Goal: Information Seeking & Learning: Learn about a topic

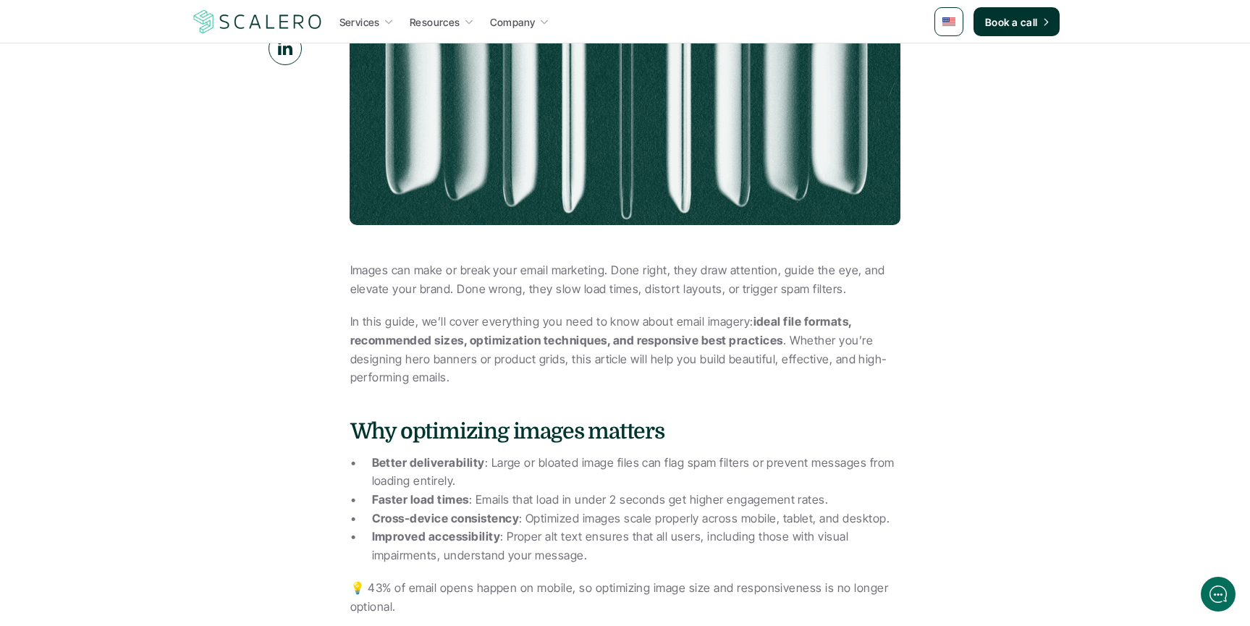
scroll to position [398, 0]
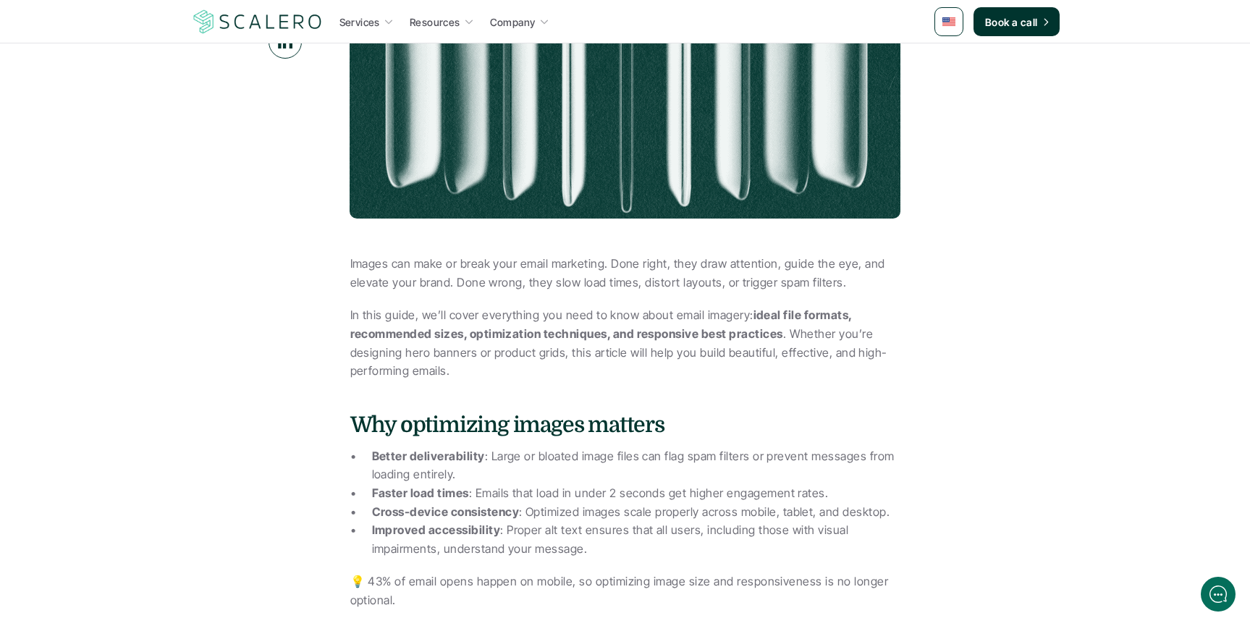
click at [419, 264] on p "Images can make or break your email marketing. Done right, they draw attention,…" at bounding box center [625, 273] width 550 height 37
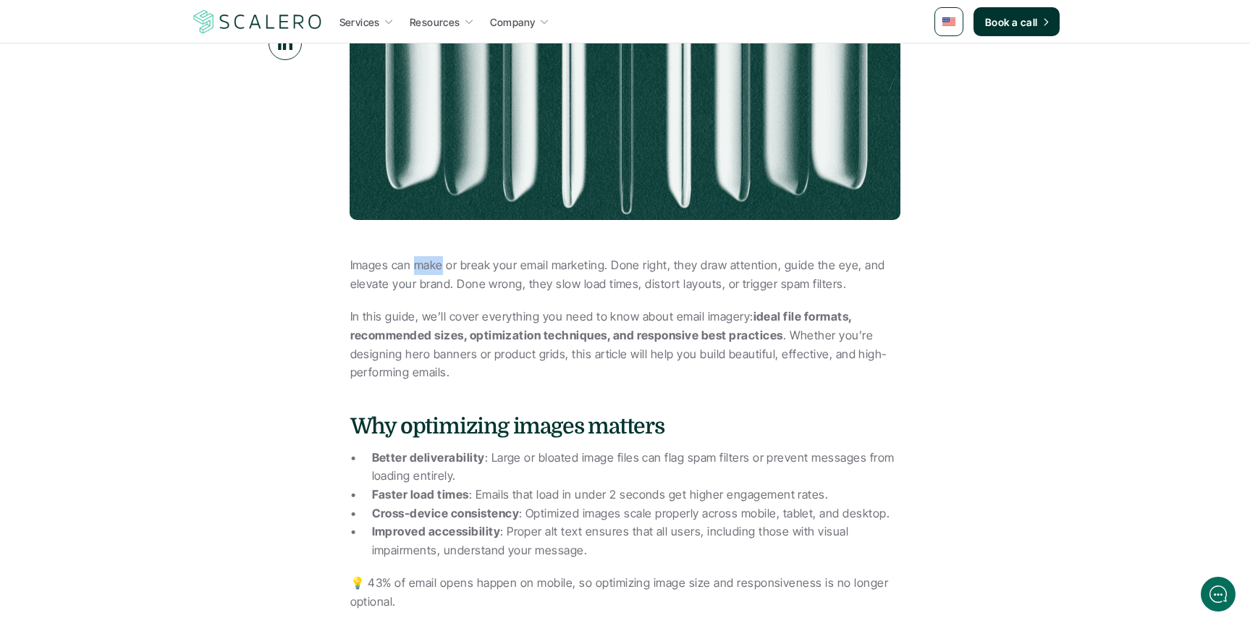
click at [419, 264] on p "Images can make or break your email marketing. Done right, they draw attention,…" at bounding box center [625, 274] width 550 height 37
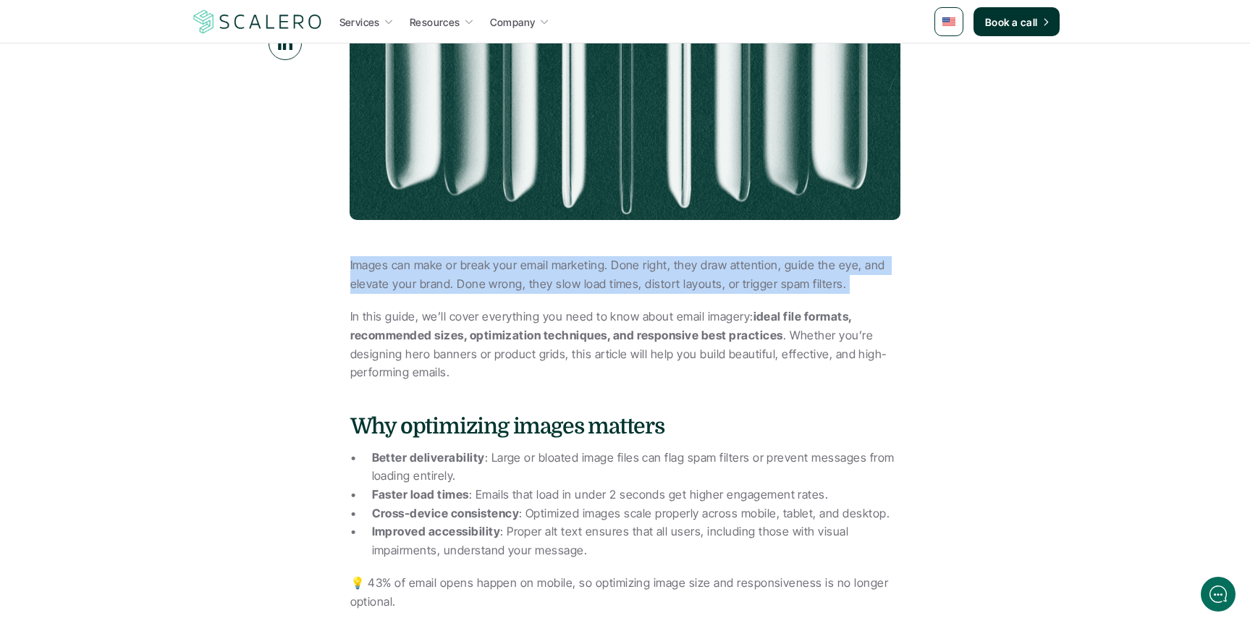
click at [419, 264] on p "Images can make or break your email marketing. Done right, they draw attention,…" at bounding box center [625, 274] width 550 height 37
click at [453, 273] on p "Images can make or break your email marketing. Done right, they draw attention,…" at bounding box center [625, 273] width 550 height 37
click at [452, 278] on p "Images can make or break your email marketing. Done right, they draw attention,…" at bounding box center [625, 273] width 550 height 37
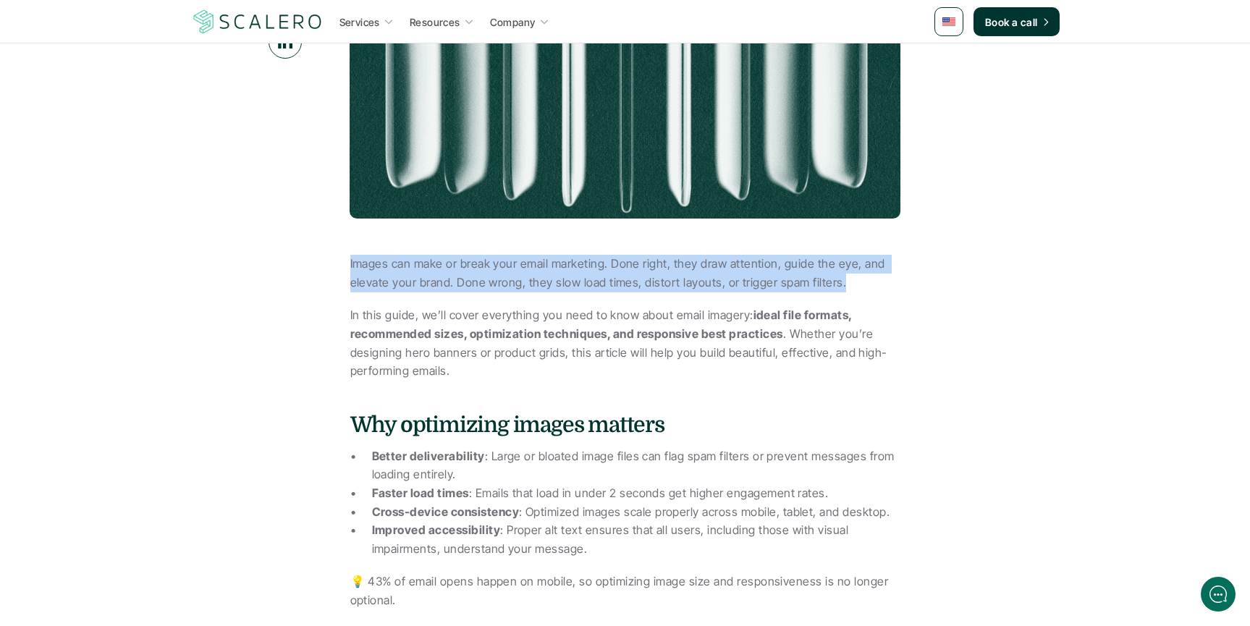
drag, startPoint x: 347, startPoint y: 261, endPoint x: 854, endPoint y: 279, distance: 507.9
click at [533, 281] on p "Images can make or break your email marketing. Done right, they draw attention,…" at bounding box center [625, 273] width 550 height 37
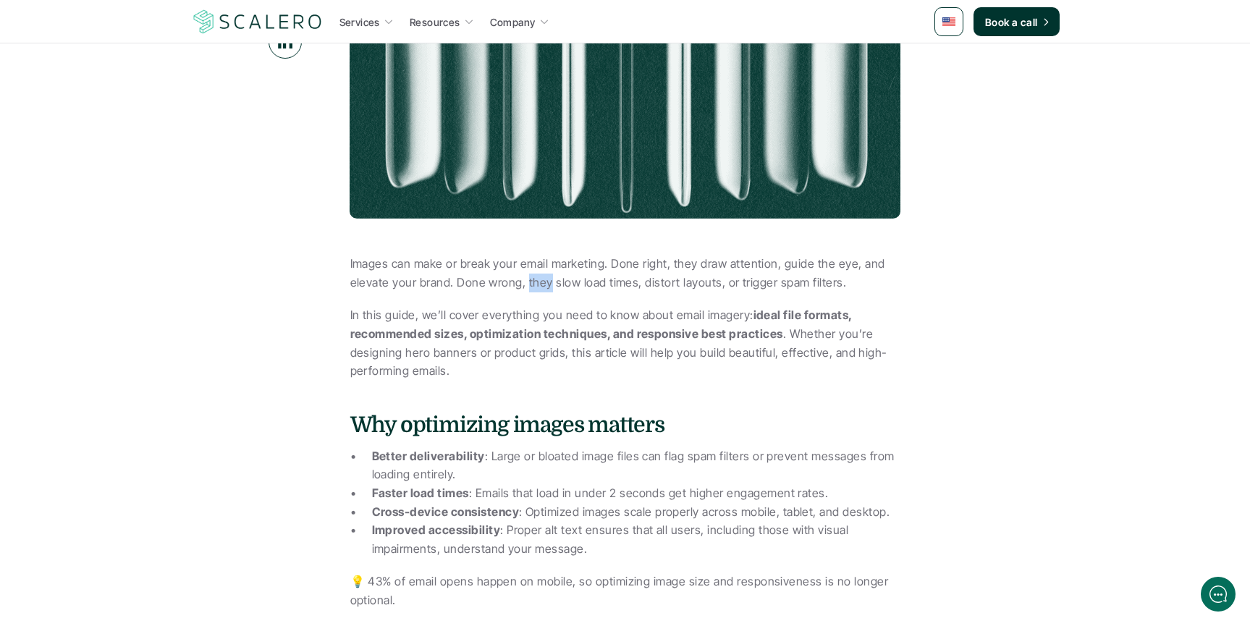
click at [533, 281] on p "Images can make or break your email marketing. Done right, they draw attention,…" at bounding box center [625, 273] width 550 height 37
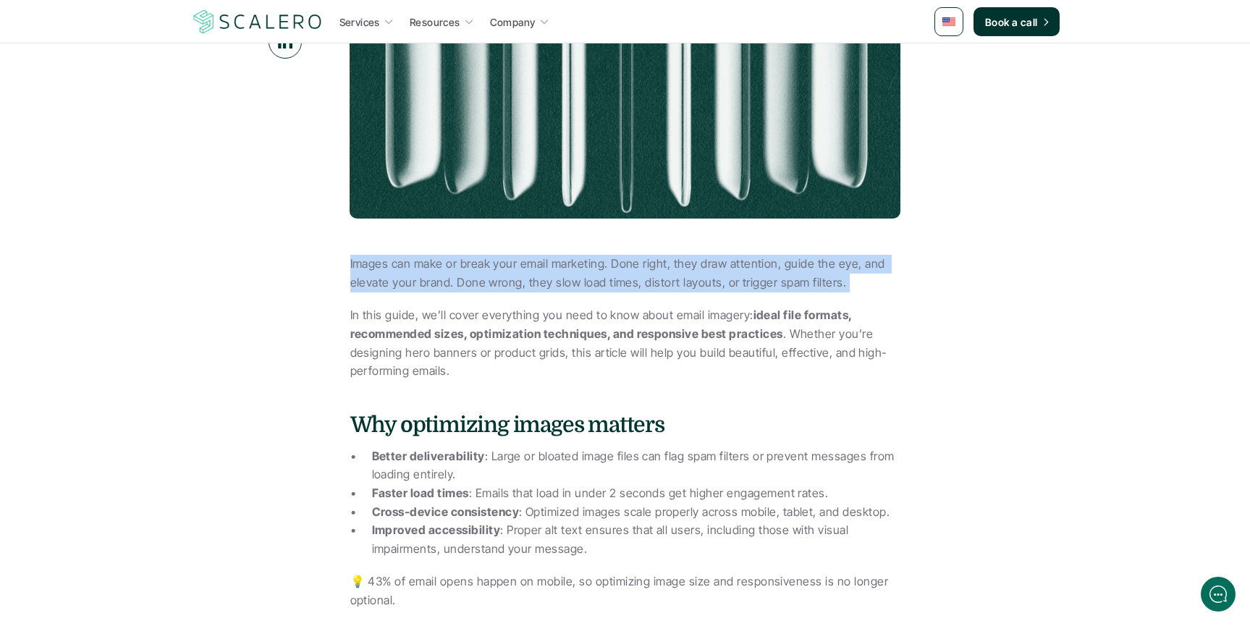
drag, startPoint x: 533, startPoint y: 281, endPoint x: 532, endPoint y: 270, distance: 10.9
click at [532, 270] on p "Images can make or break your email marketing. Done right, they draw attention,…" at bounding box center [625, 273] width 550 height 37
click at [530, 268] on p "Images can make or break your email marketing. Done right, they draw attention,…" at bounding box center [625, 273] width 550 height 37
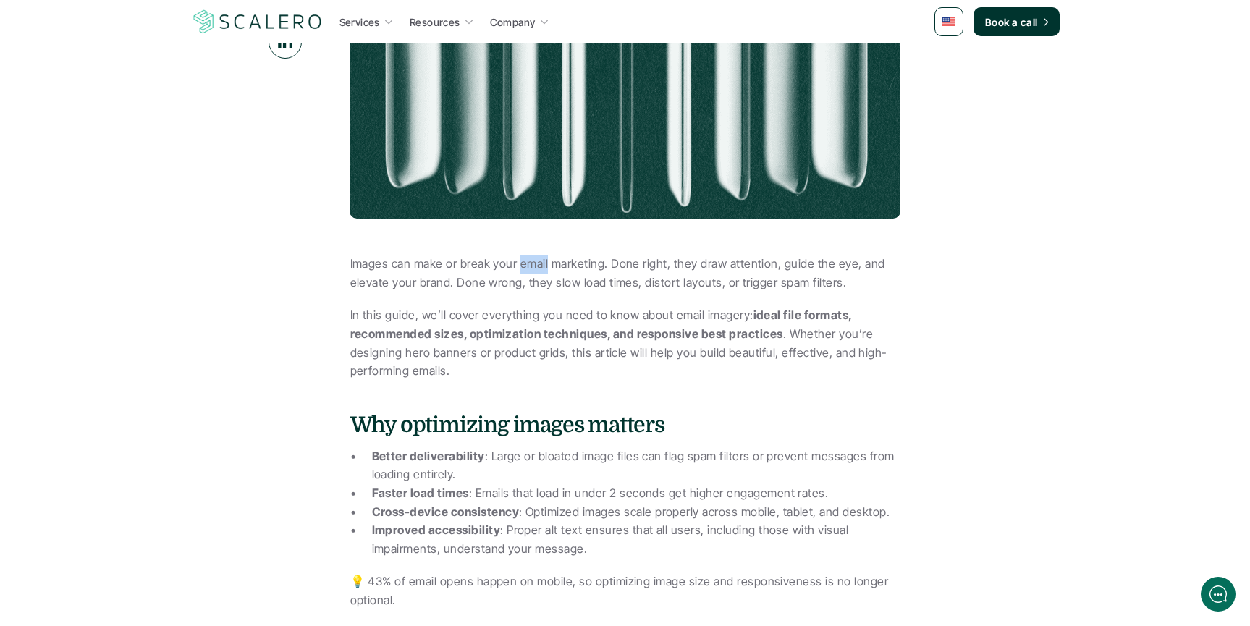
click at [530, 268] on p "Images can make or break your email marketing. Done right, they draw attention,…" at bounding box center [625, 273] width 550 height 37
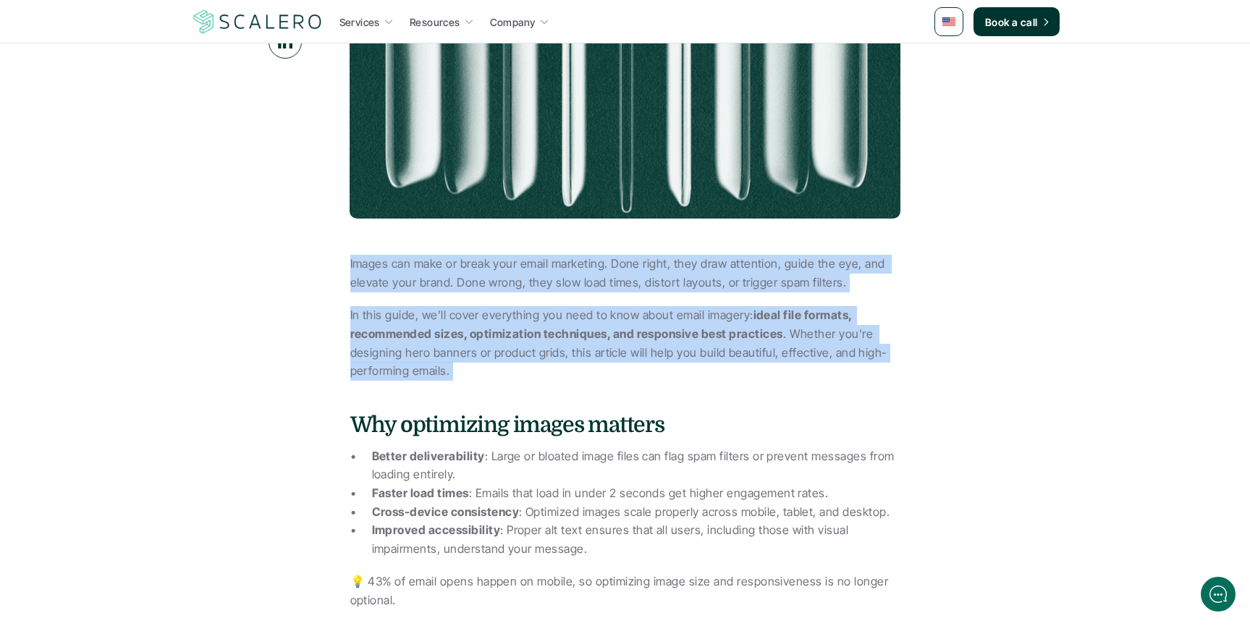
drag, startPoint x: 530, startPoint y: 268, endPoint x: 541, endPoint y: 352, distance: 84.7
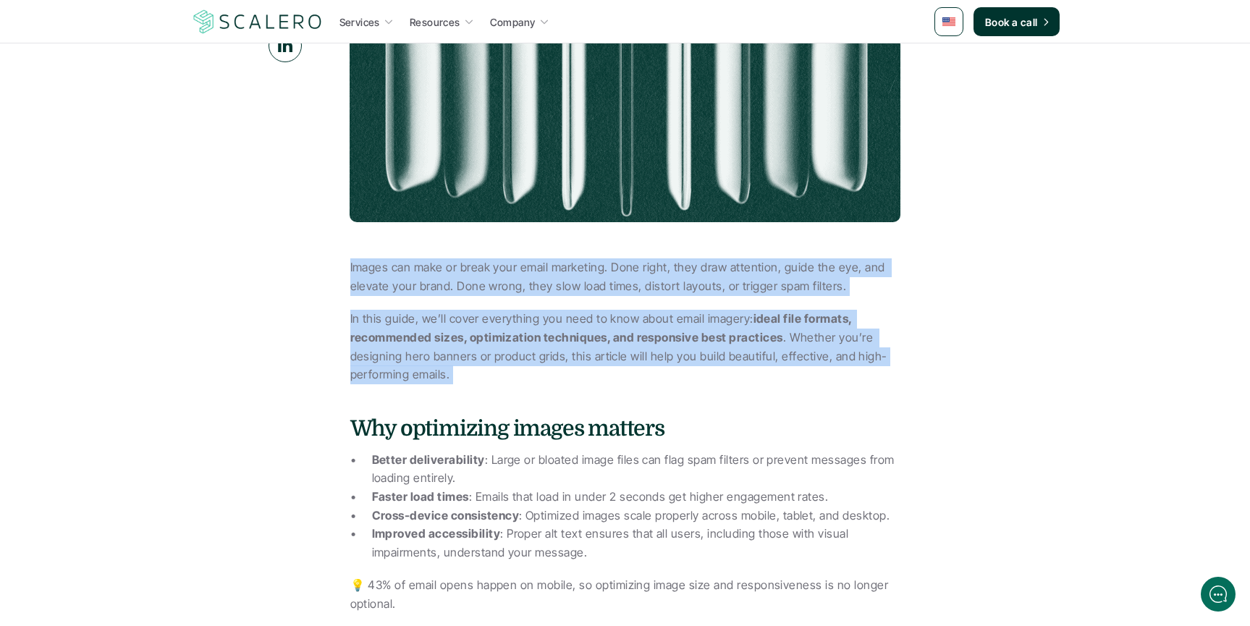
click at [503, 333] on strong "ideal file formats, recommended sizes, optimization techniques, and responsive …" at bounding box center [602, 327] width 505 height 33
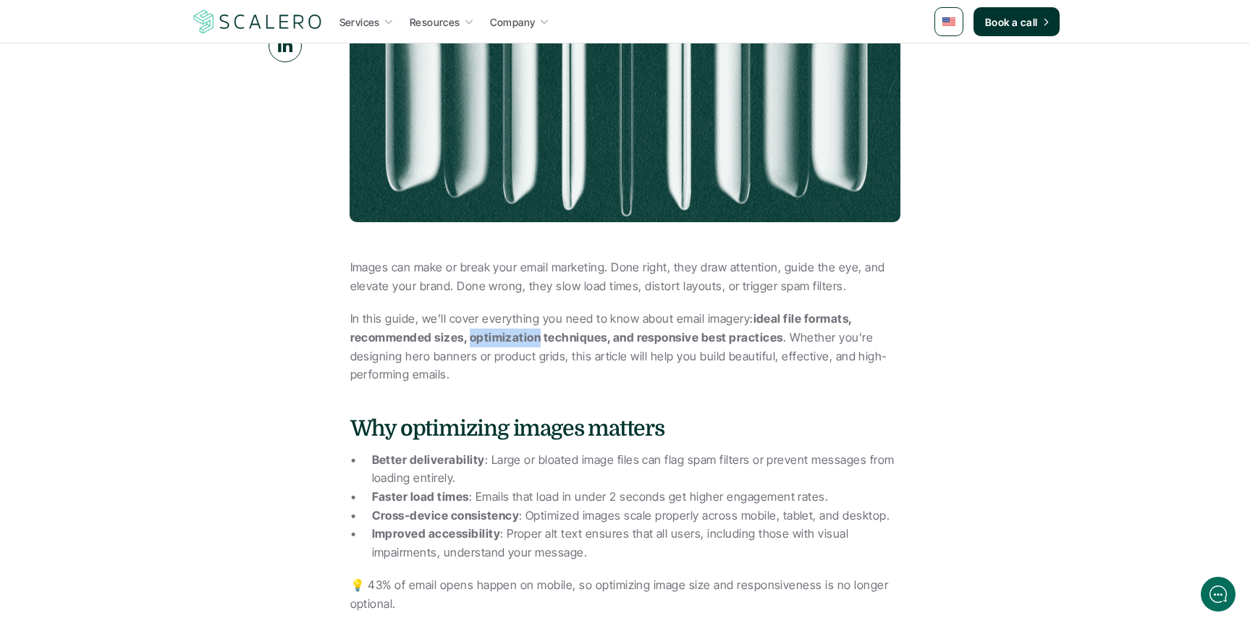
click at [503, 333] on strong "ideal file formats, recommended sizes, optimization techniques, and responsive …" at bounding box center [602, 327] width 505 height 33
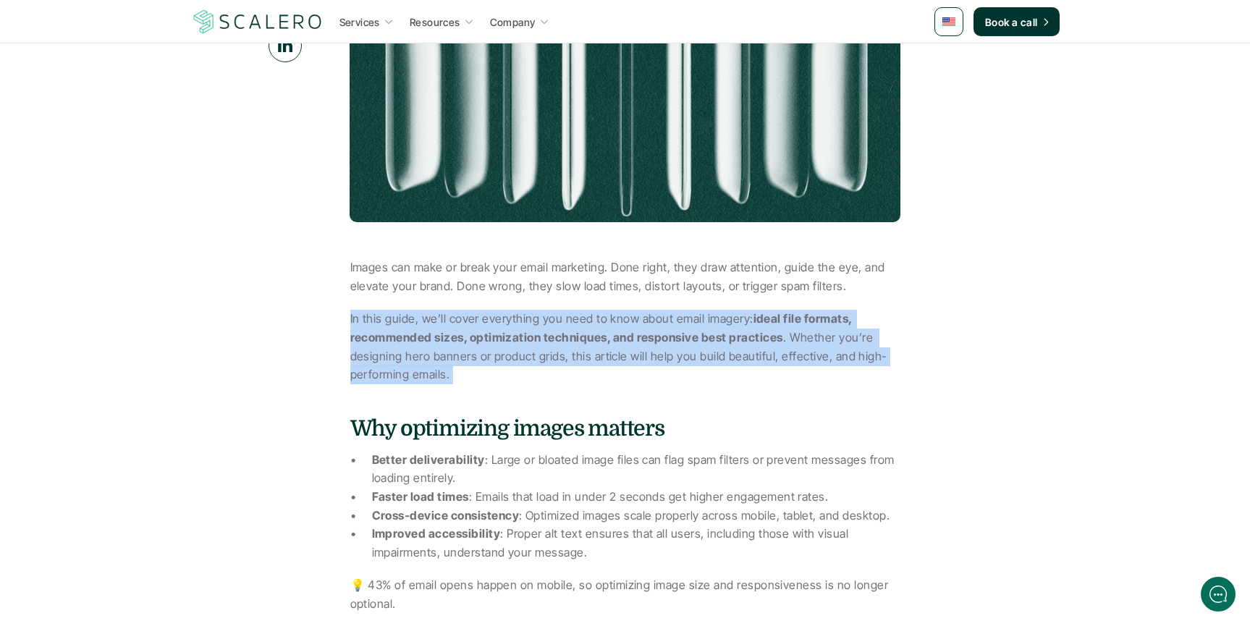
click at [503, 333] on strong "ideal file formats, recommended sizes, optimization techniques, and responsive …" at bounding box center [602, 327] width 505 height 33
click at [566, 324] on p "In this guide, we’ll cover everything you need to know about email imagery: ide…" at bounding box center [625, 347] width 550 height 74
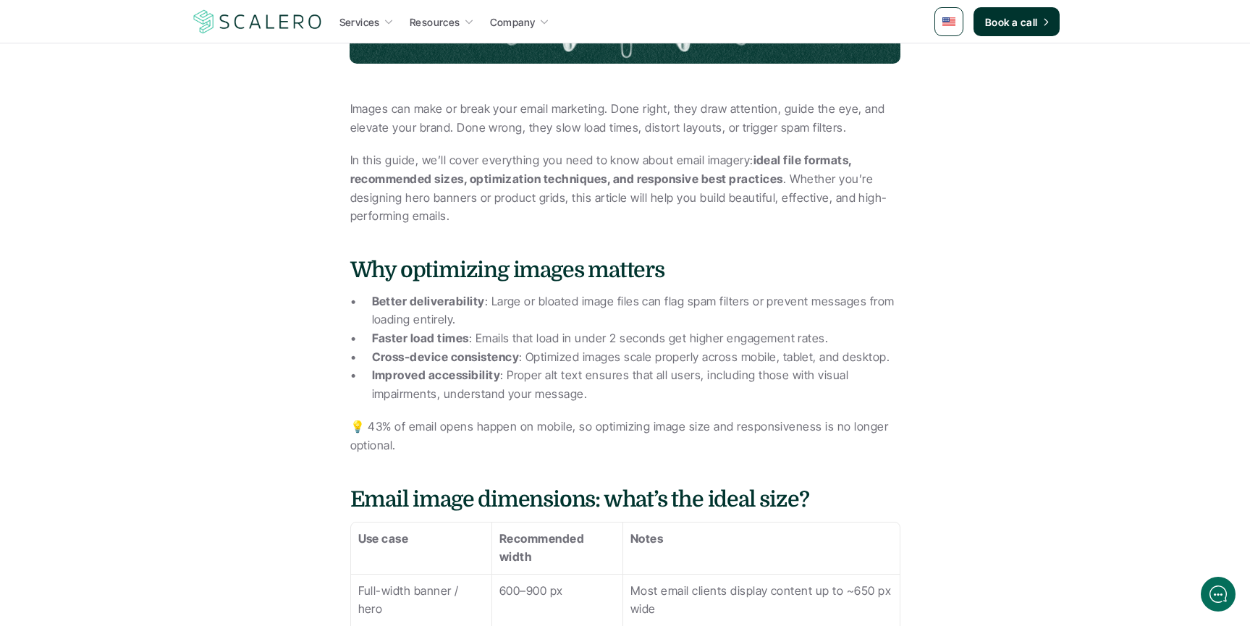
scroll to position [579, 0]
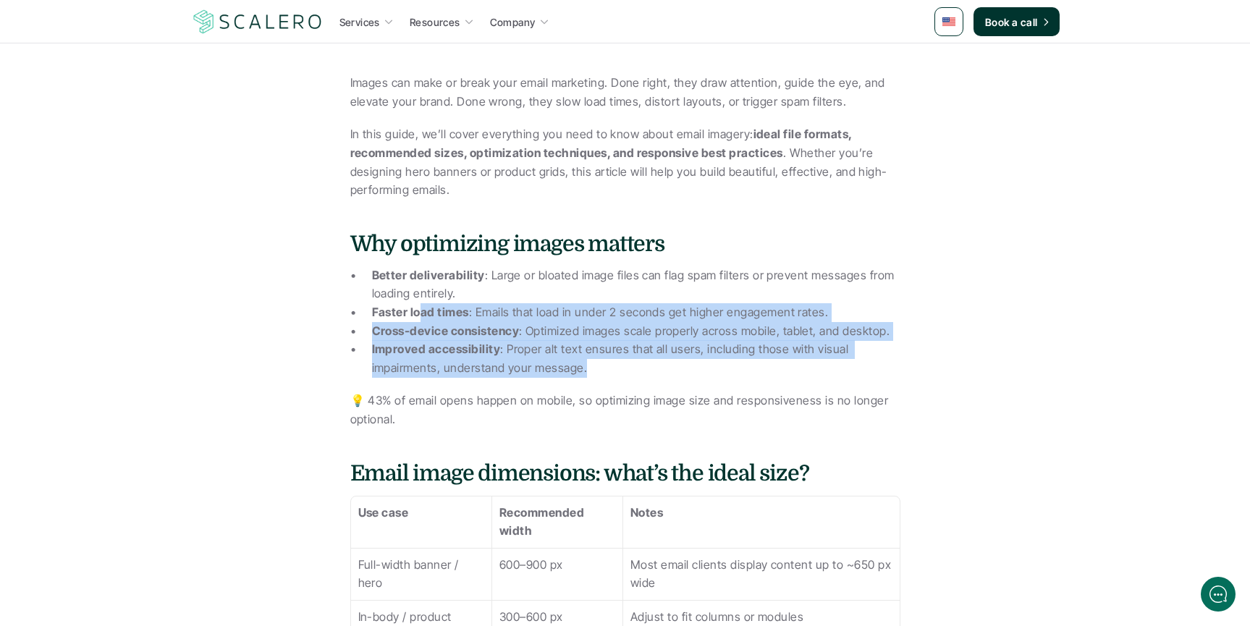
drag, startPoint x: 421, startPoint y: 314, endPoint x: 701, endPoint y: 375, distance: 286.7
click at [701, 375] on ul "Better deliverability : Large or bloated image files can flag spam filters or p…" at bounding box center [625, 322] width 550 height 112
click at [595, 314] on p "Faster load times : Emails that load in under 2 seconds get higher engagement r…" at bounding box center [636, 312] width 529 height 19
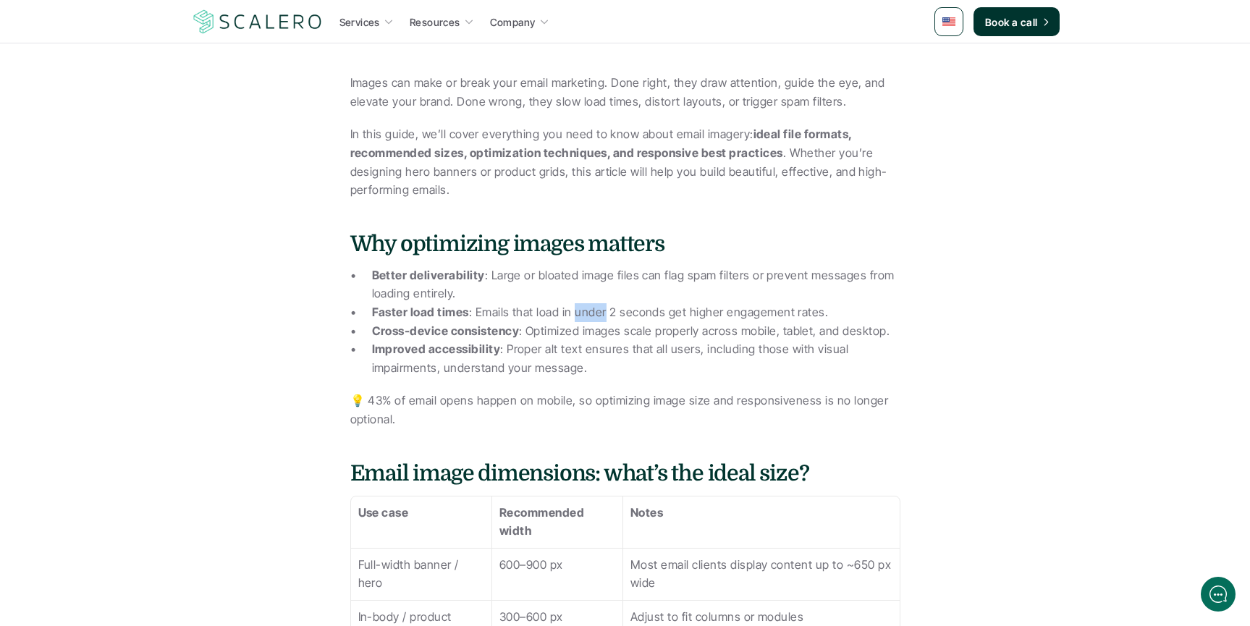
click at [595, 314] on p "Faster load times : Emails that load in under 2 seconds get higher engagement r…" at bounding box center [636, 312] width 529 height 19
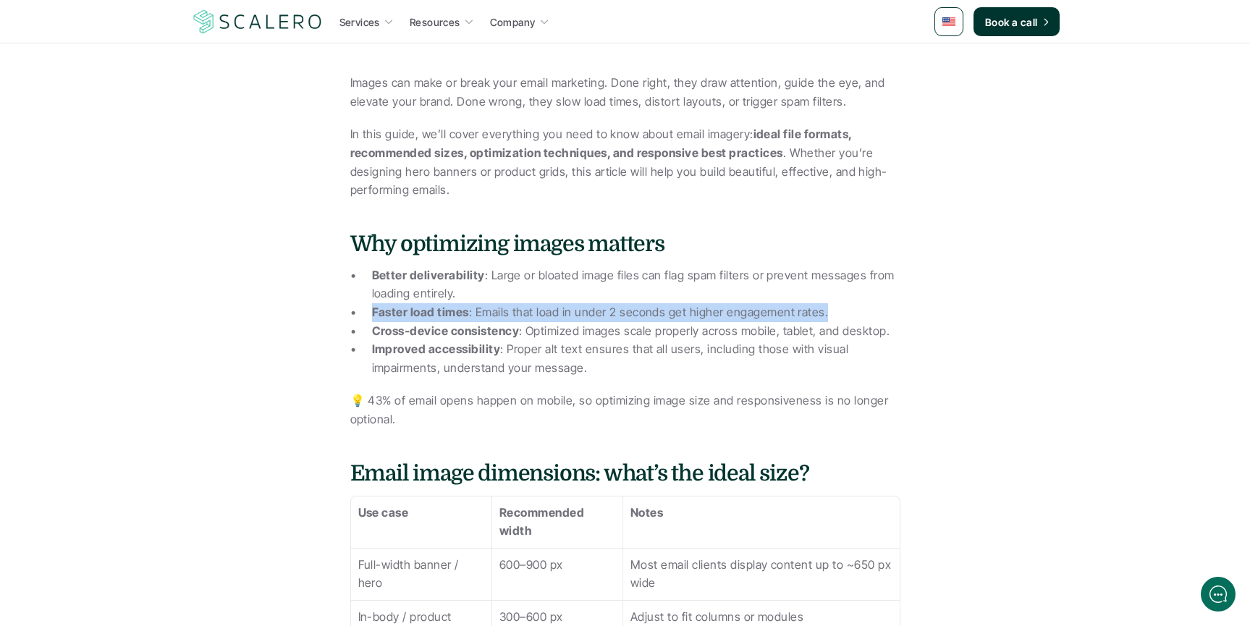
click at [595, 314] on p "Faster load times : Emails that load in under 2 seconds get higher engagement r…" at bounding box center [636, 312] width 529 height 19
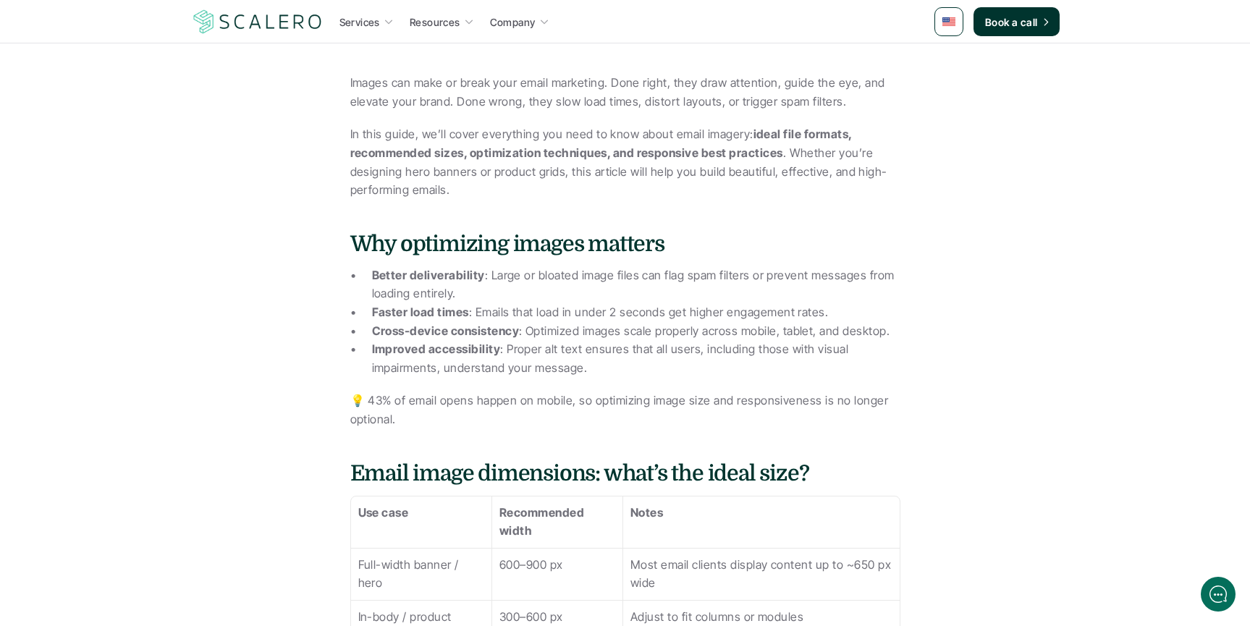
click at [577, 337] on p "Cross-device consistency : Optimized images scale properly across mobile, table…" at bounding box center [636, 331] width 529 height 19
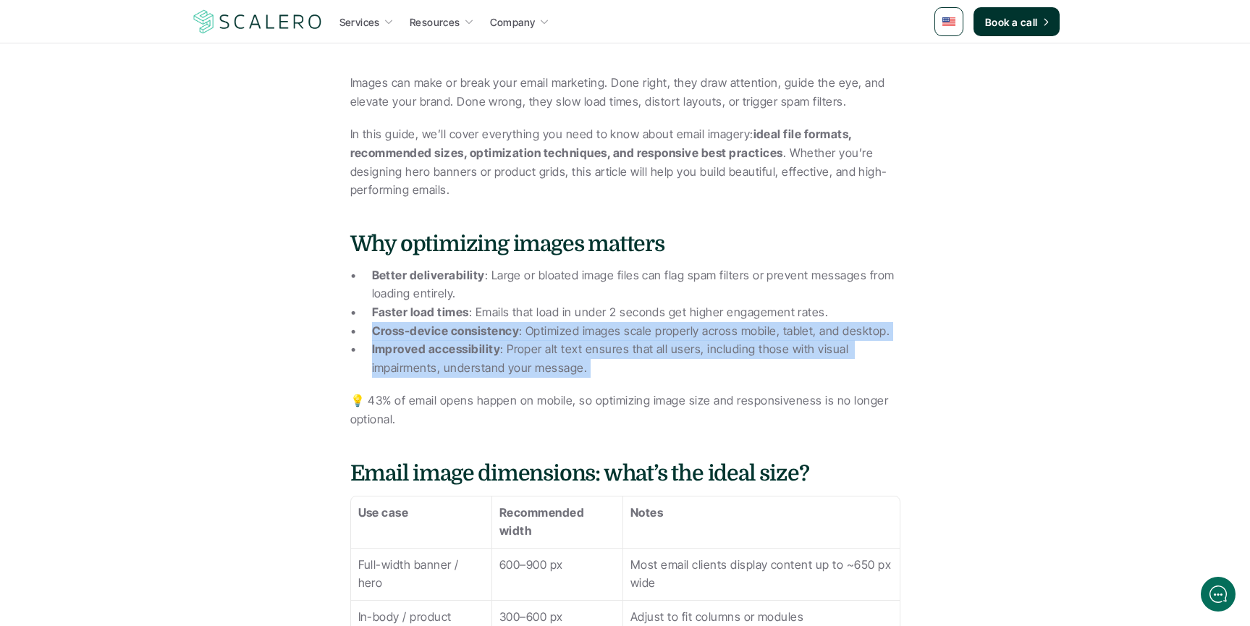
drag, startPoint x: 577, startPoint y: 337, endPoint x: 587, endPoint y: 366, distance: 31.4
click at [587, 366] on ul "Better deliverability : Large or bloated image files can flag spam filters or p…" at bounding box center [625, 322] width 550 height 112
click at [571, 340] on p "Improved accessibility : Proper alt text ensures that all users, including thos…" at bounding box center [636, 358] width 529 height 37
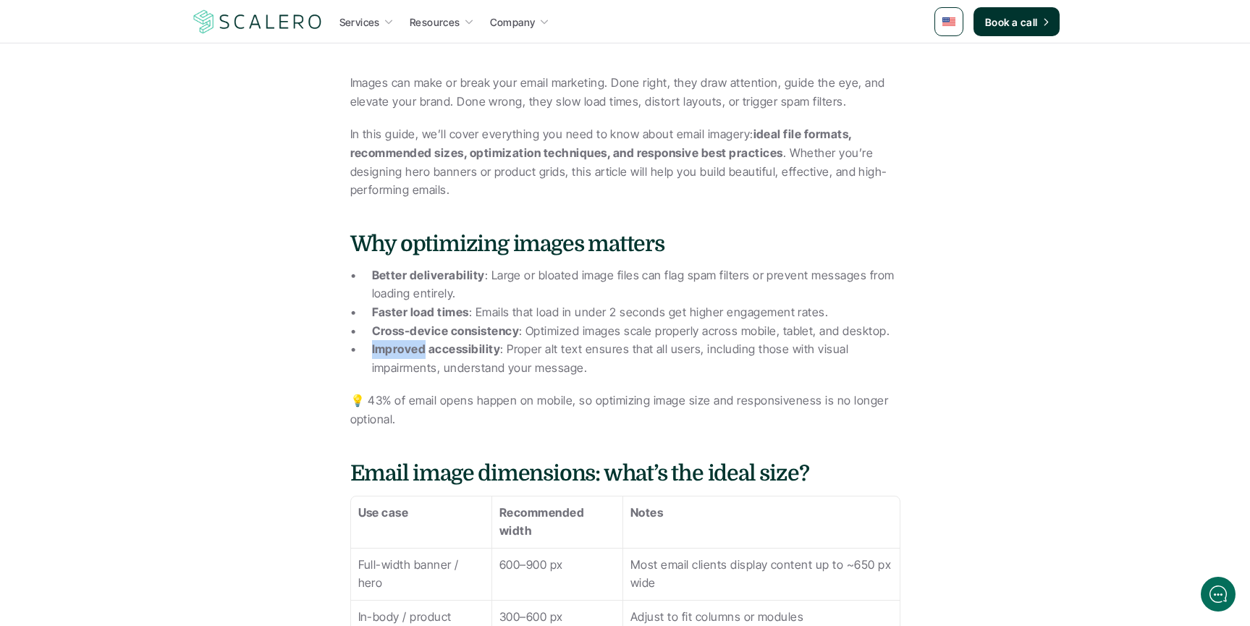
click at [571, 340] on p "Improved accessibility : Proper alt text ensures that all users, including thos…" at bounding box center [636, 358] width 529 height 37
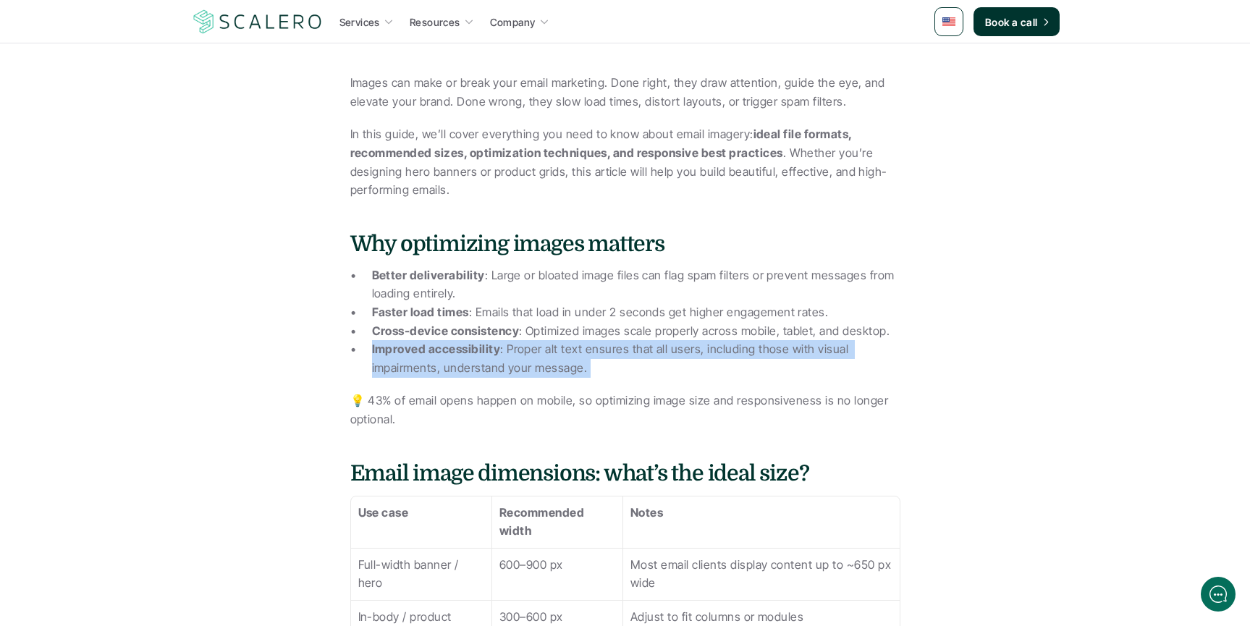
click at [571, 340] on p "Improved accessibility : Proper alt text ensures that all users, including thos…" at bounding box center [636, 358] width 529 height 37
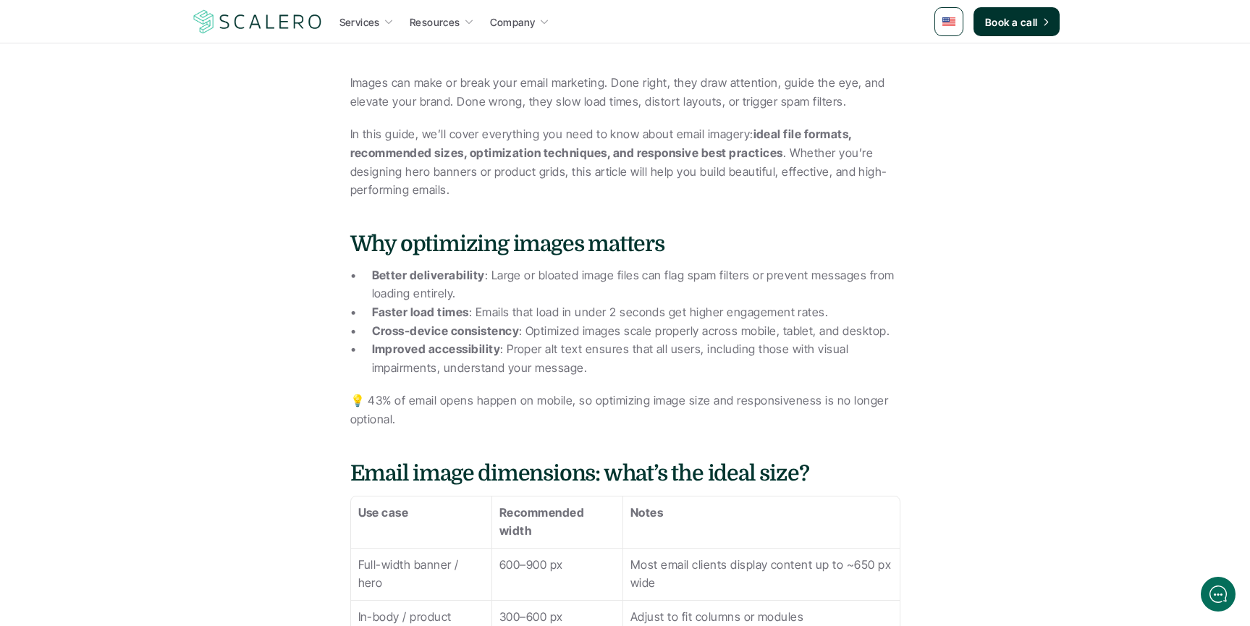
click at [571, 335] on p "Cross-device consistency : Optimized images scale properly across mobile, table…" at bounding box center [636, 331] width 529 height 19
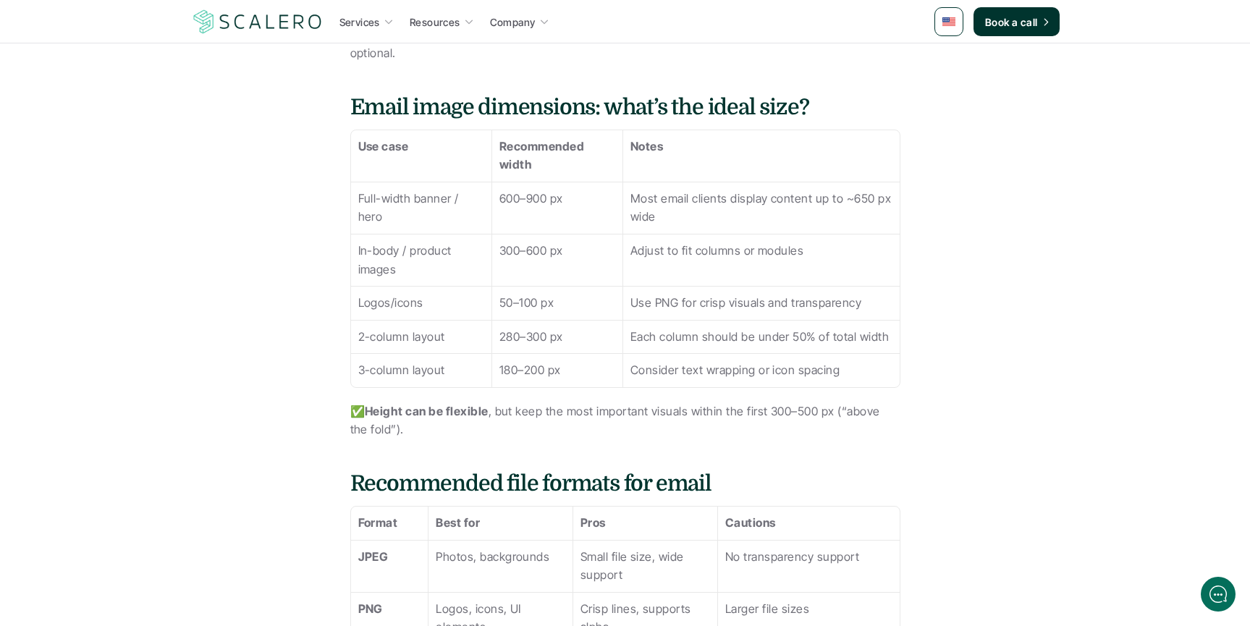
scroll to position [951, 0]
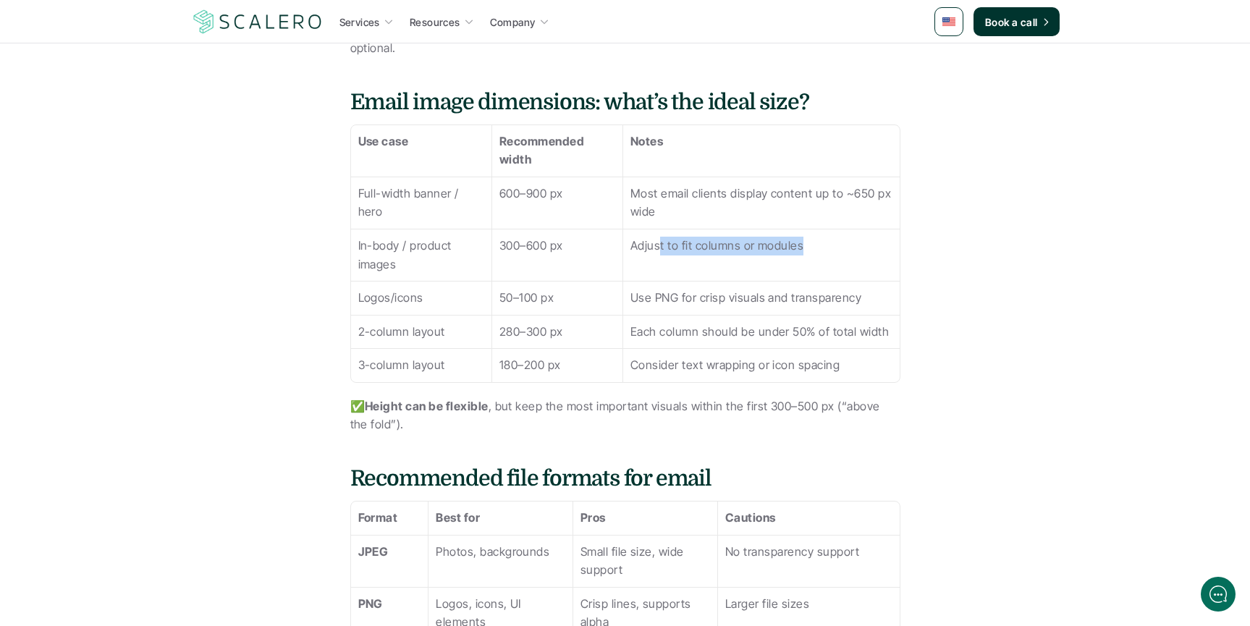
drag, startPoint x: 657, startPoint y: 243, endPoint x: 827, endPoint y: 247, distance: 169.5
click at [827, 247] on p "Adjust to fit columns or modules" at bounding box center [762, 246] width 262 height 19
click at [826, 247] on p "Adjust to fit columns or modules" at bounding box center [762, 246] width 262 height 19
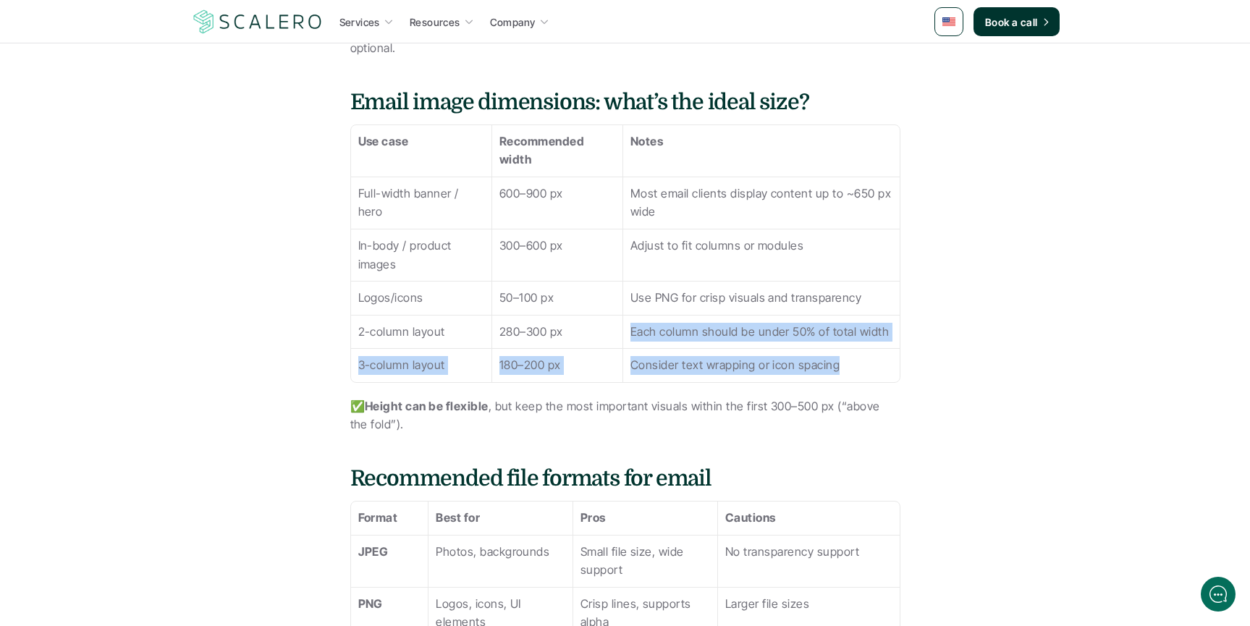
drag, startPoint x: 631, startPoint y: 329, endPoint x: 854, endPoint y: 369, distance: 226.5
click at [864, 369] on tbody "Use case Recommended width Notes Full-width banner / hero 600–900 px Most email…" at bounding box center [625, 253] width 549 height 257
click at [853, 369] on p "Consider text wrapping or icon spacing" at bounding box center [762, 365] width 262 height 19
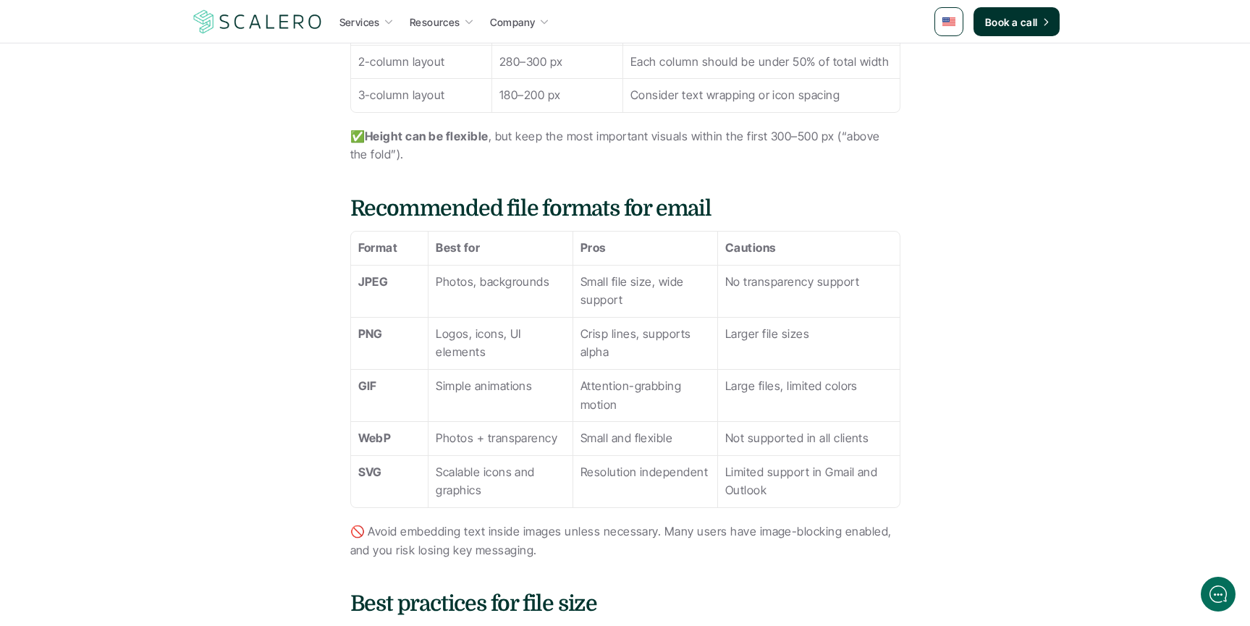
scroll to position [1227, 0]
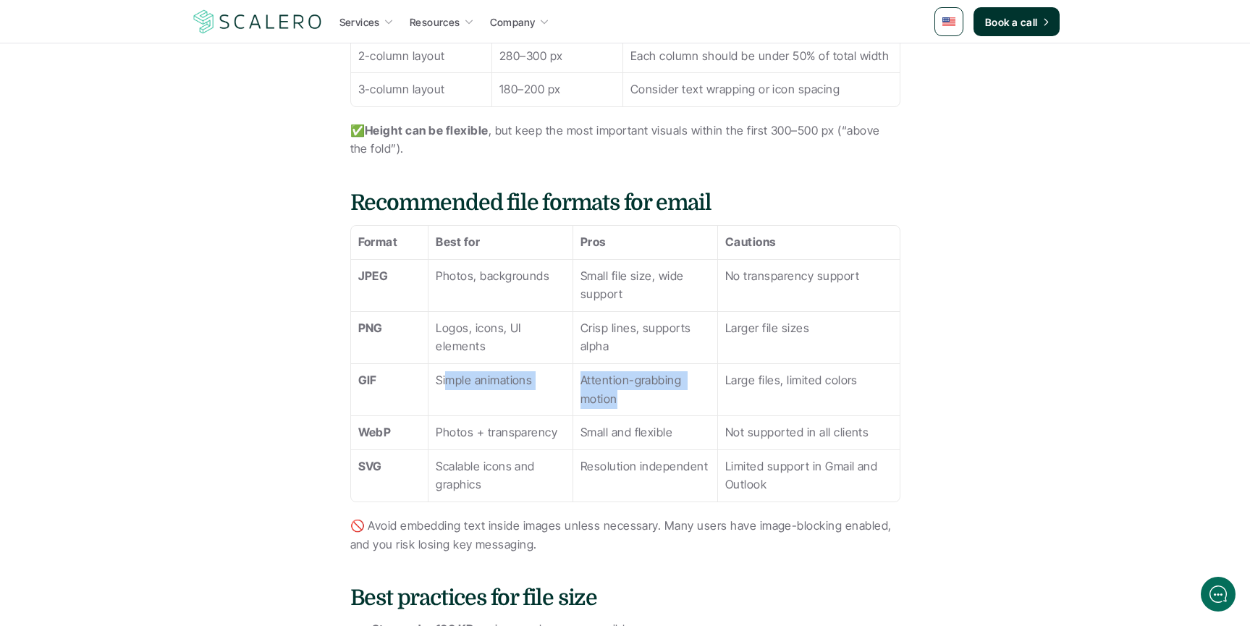
drag, startPoint x: 446, startPoint y: 383, endPoint x: 711, endPoint y: 403, distance: 265.7
click at [711, 403] on tr "GIF Simple animations Attention-grabbing motion Large files, limited colors" at bounding box center [625, 389] width 549 height 52
click at [762, 390] on td "Large files, limited colors" at bounding box center [809, 389] width 182 height 52
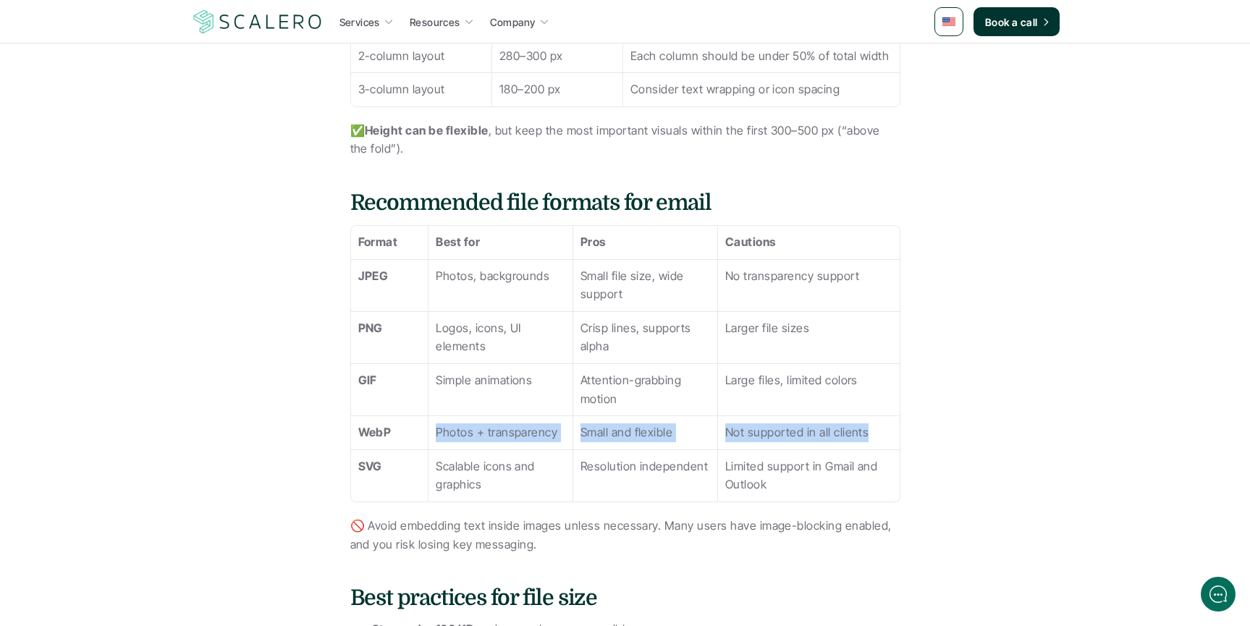
drag, startPoint x: 447, startPoint y: 432, endPoint x: 855, endPoint y: 447, distance: 407.9
click at [855, 447] on tr "WebP Photos + transparency Small and flexible Not supported in all clients" at bounding box center [625, 433] width 549 height 34
click at [798, 471] on p "Limited support in Gmail and Outlook" at bounding box center [809, 476] width 167 height 37
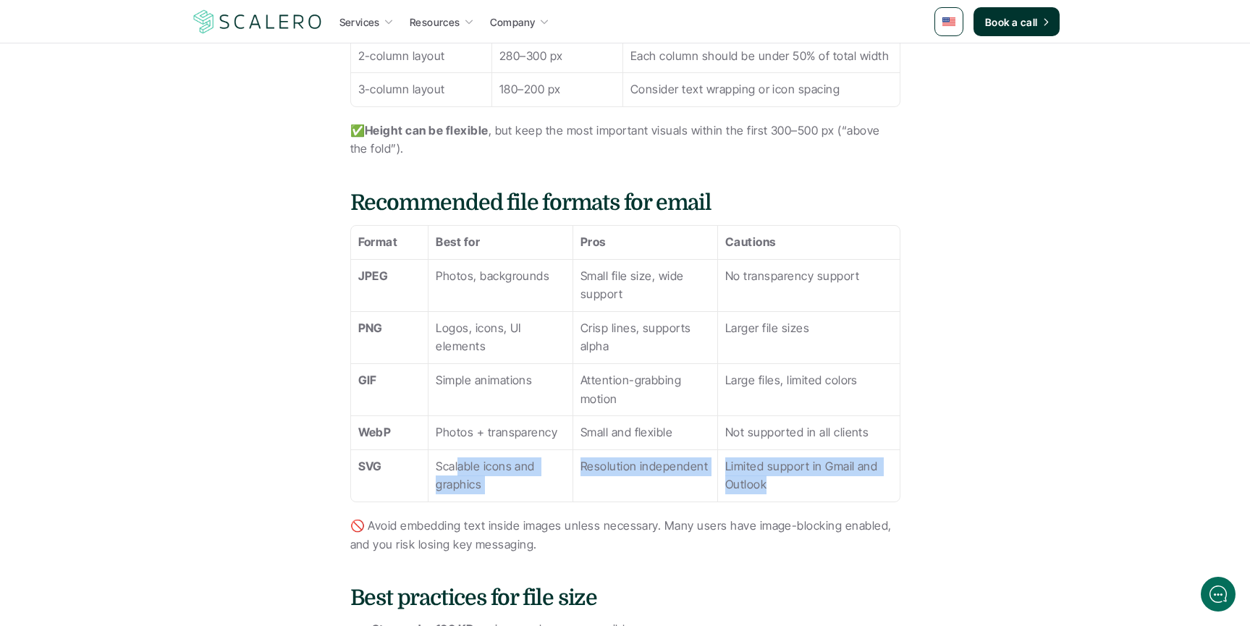
drag, startPoint x: 785, startPoint y: 484, endPoint x: 462, endPoint y: 466, distance: 323.4
click at [460, 466] on tr "SVG Scalable icons and graphics Resolution independent Limited support in Gmail…" at bounding box center [625, 476] width 549 height 52
click at [462, 466] on p "Scalable icons and graphics" at bounding box center [500, 476] width 129 height 37
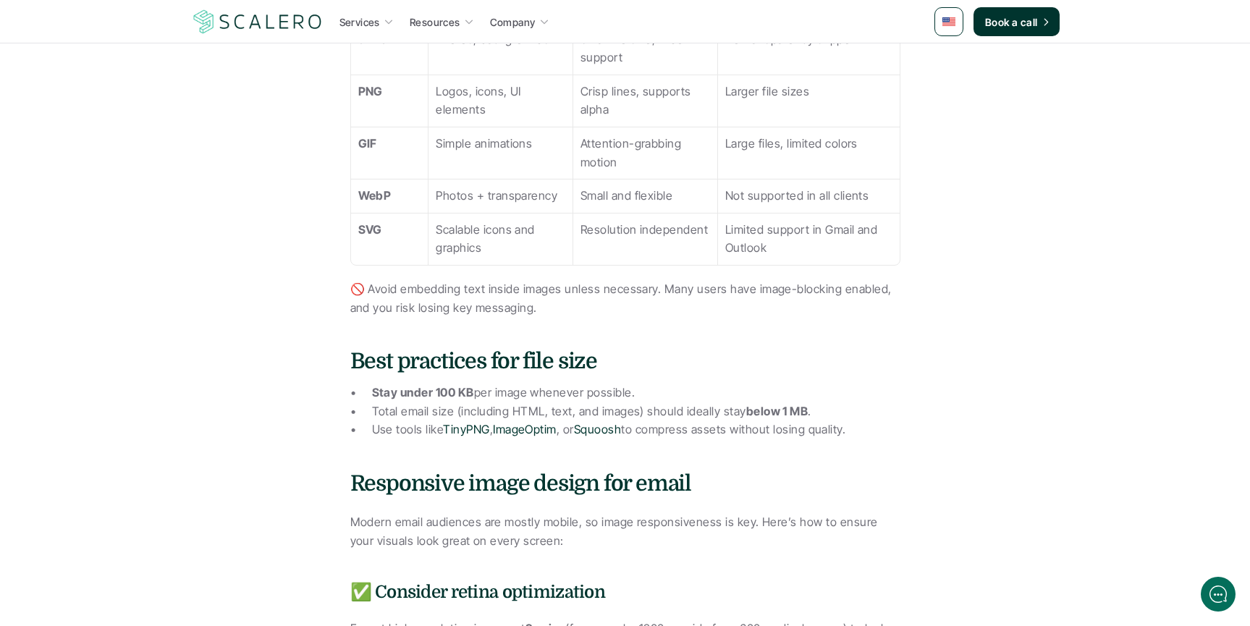
scroll to position [1464, 0]
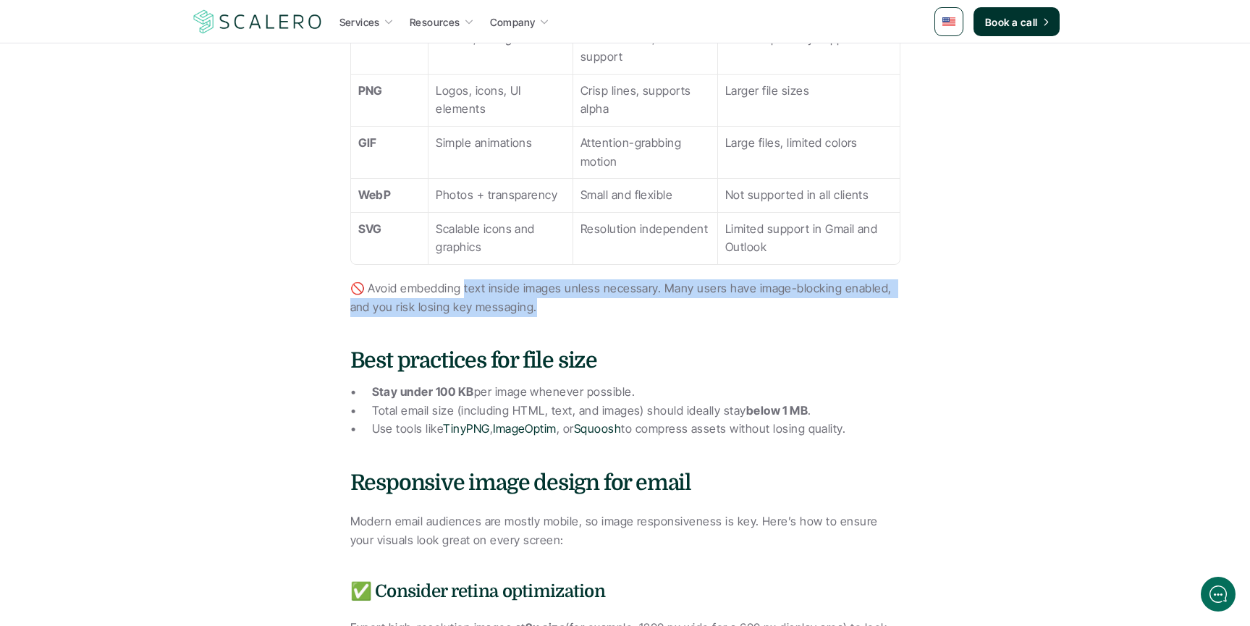
drag, startPoint x: 465, startPoint y: 287, endPoint x: 617, endPoint y: 312, distance: 154.0
click at [617, 312] on p "🚫 Avoid embedding text inside images unless necessary. Many users have image-bl…" at bounding box center [625, 297] width 550 height 37
click at [618, 311] on p "🚫 Avoid embedding text inside images unless necessary. Many users have image-bl…" at bounding box center [625, 297] width 550 height 37
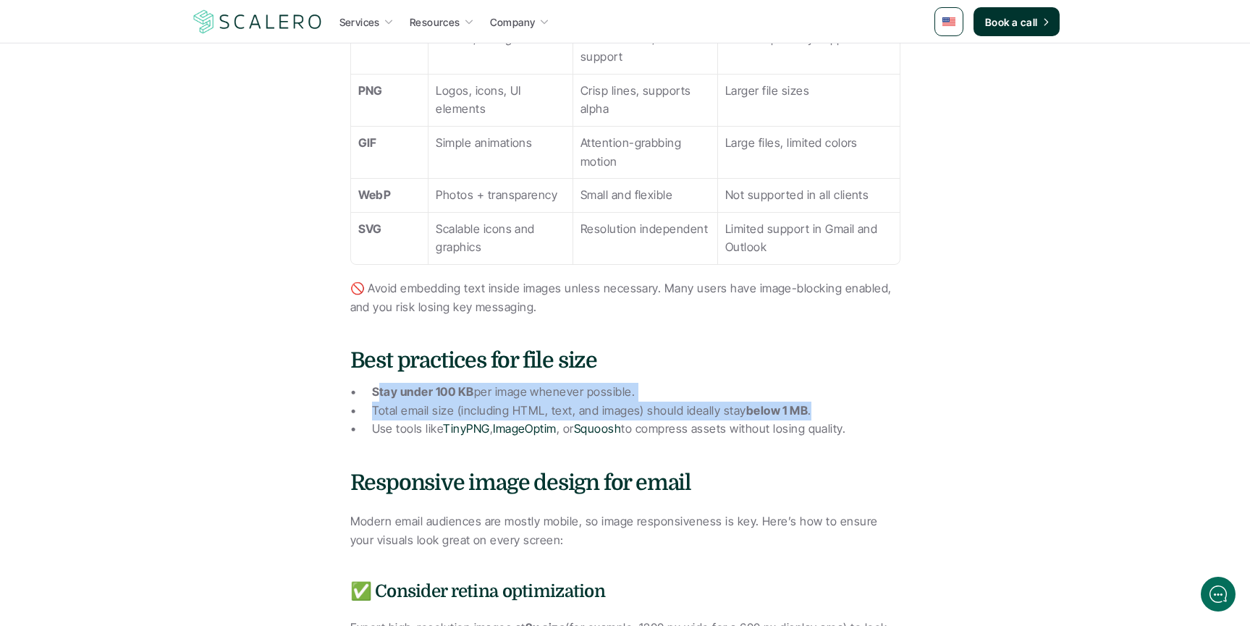
drag, startPoint x: 376, startPoint y: 393, endPoint x: 829, endPoint y: 405, distance: 453.4
click at [831, 405] on ul "Stay under 100 KB per image whenever possible. Total email size (including HTML…" at bounding box center [625, 411] width 550 height 56
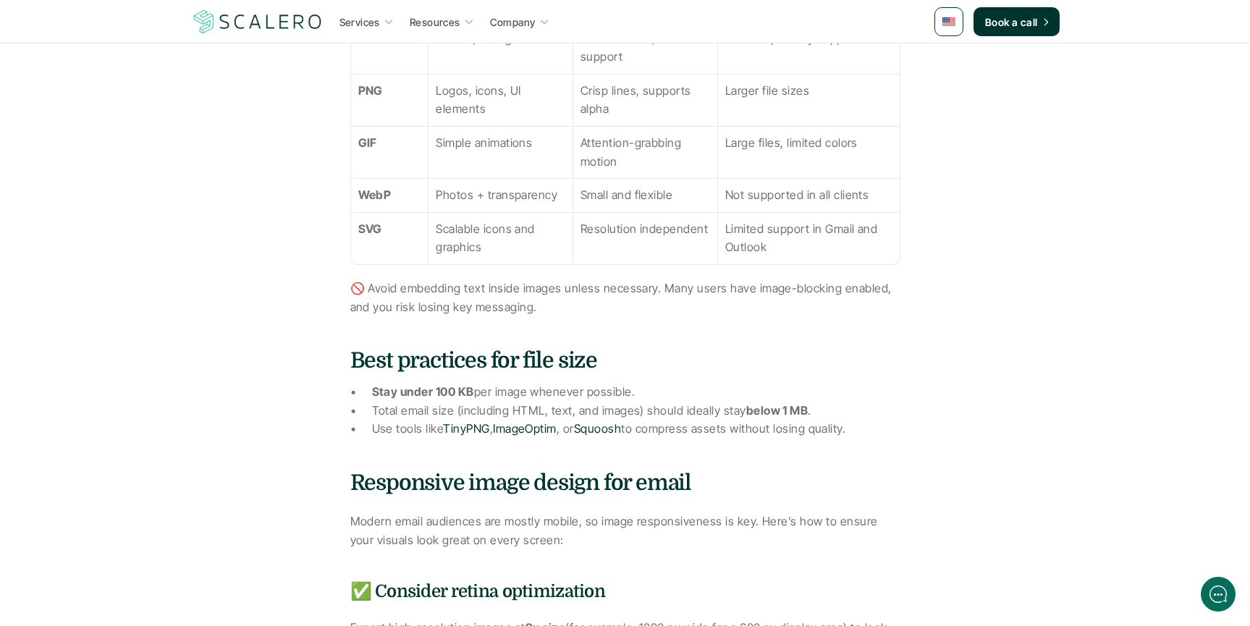
drag, startPoint x: 509, startPoint y: 441, endPoint x: 495, endPoint y: 434, distance: 15.9
click at [509, 441] on div "Images can make or break your email marketing. Done right, they draw attention,…" at bounding box center [625, 395] width 550 height 2413
click at [422, 432] on p "Use tools like TinyPNG , ImageOptim , or Squoosh to compress assets without los…" at bounding box center [636, 429] width 529 height 19
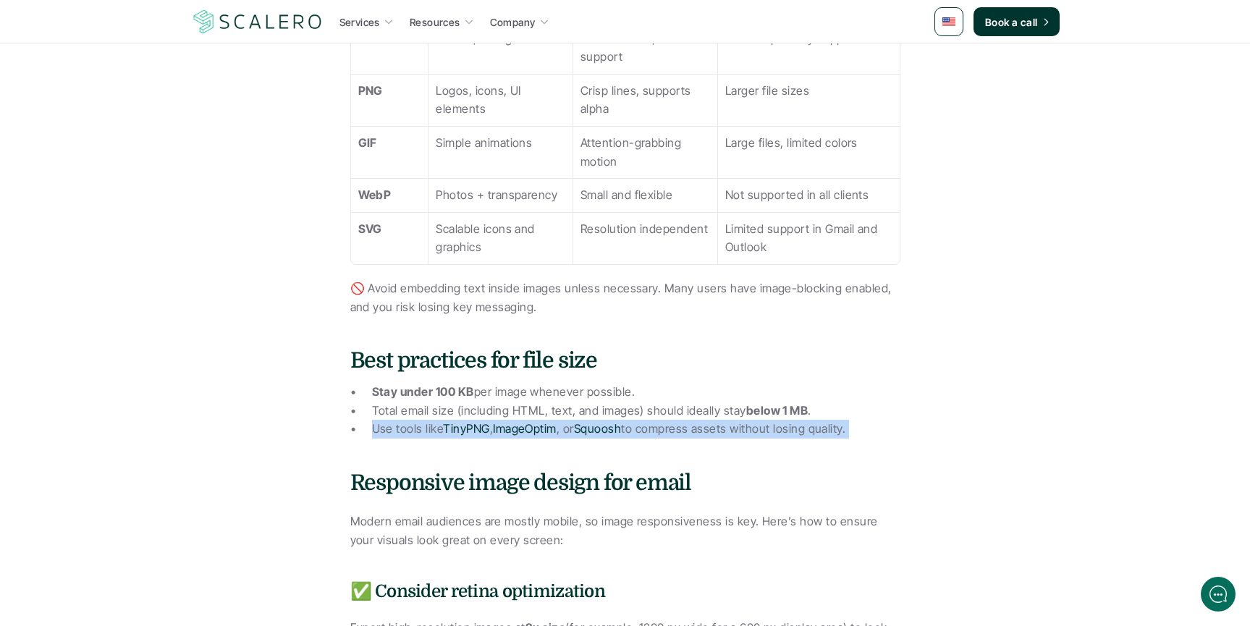
click at [422, 432] on p "Use tools like TinyPNG , ImageOptim , or Squoosh to compress assets without los…" at bounding box center [636, 429] width 529 height 19
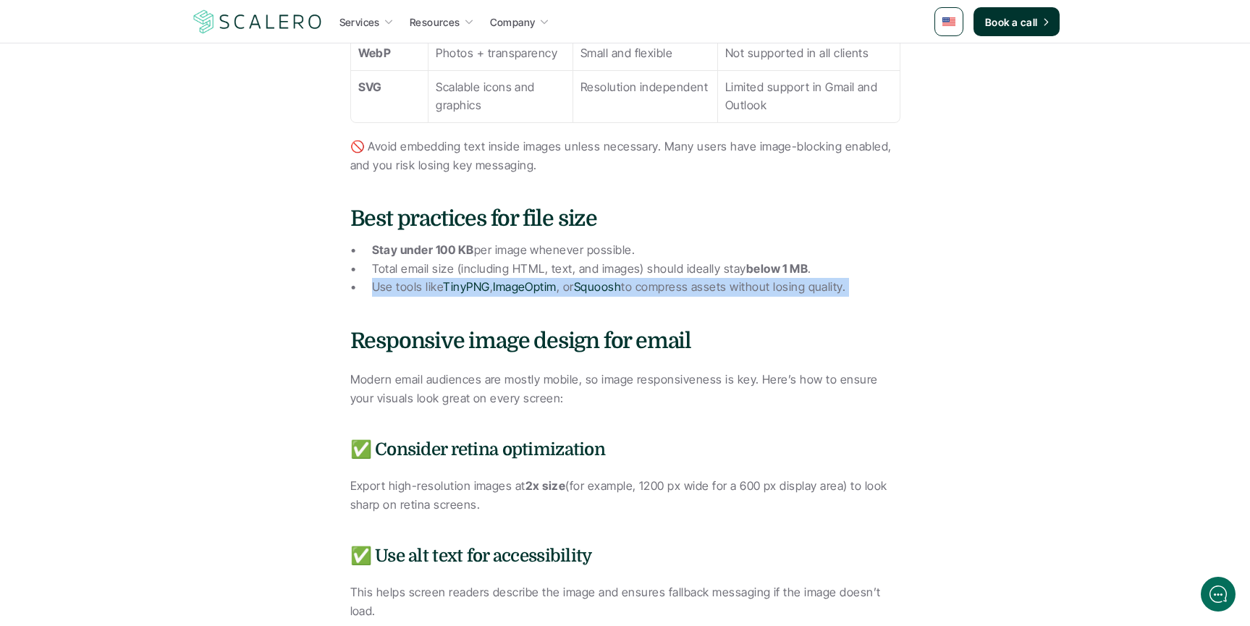
scroll to position [1632, 0]
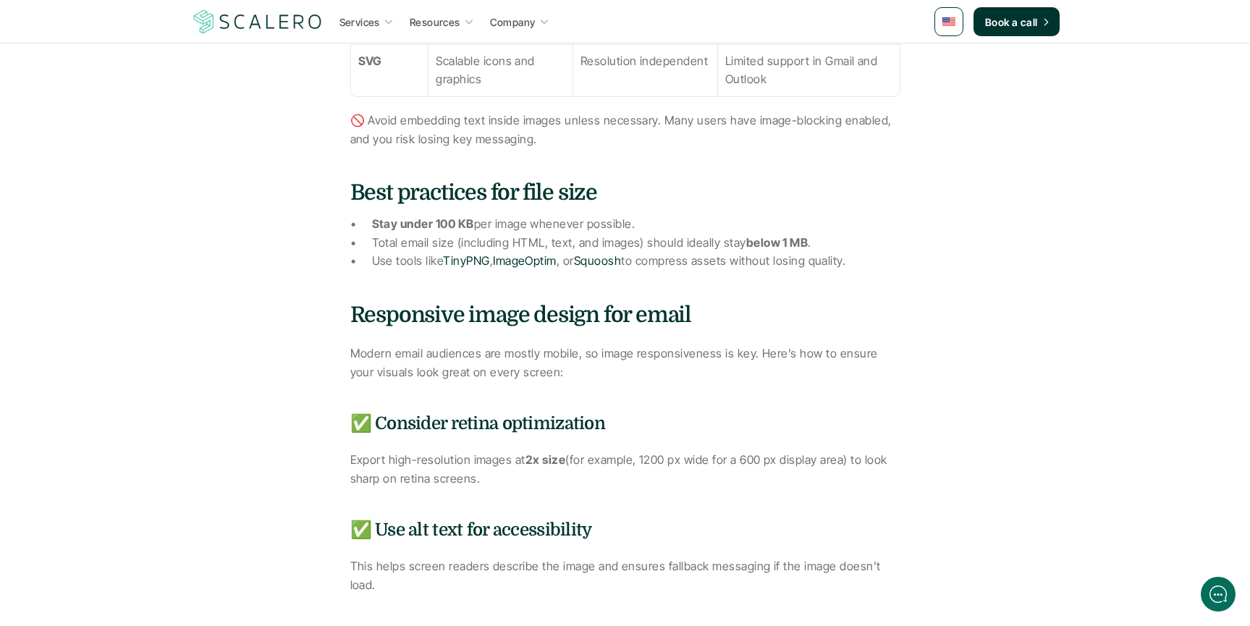
click at [398, 352] on p "Modern email audiences are mostly mobile, so image responsiveness is key. Here’…" at bounding box center [625, 363] width 550 height 37
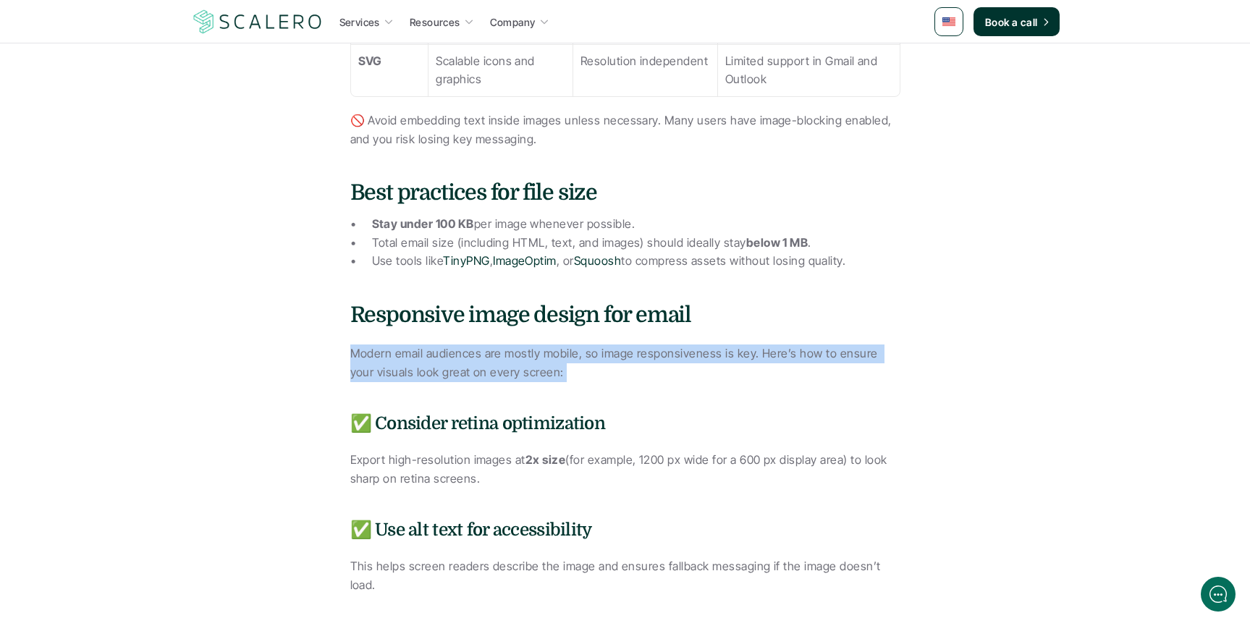
click at [399, 353] on p "Modern email audiences are mostly mobile, so image responsiveness is key. Here’…" at bounding box center [625, 363] width 550 height 37
click at [409, 367] on p "Modern email audiences are mostly mobile, so image responsiveness is key. Here’…" at bounding box center [625, 363] width 550 height 37
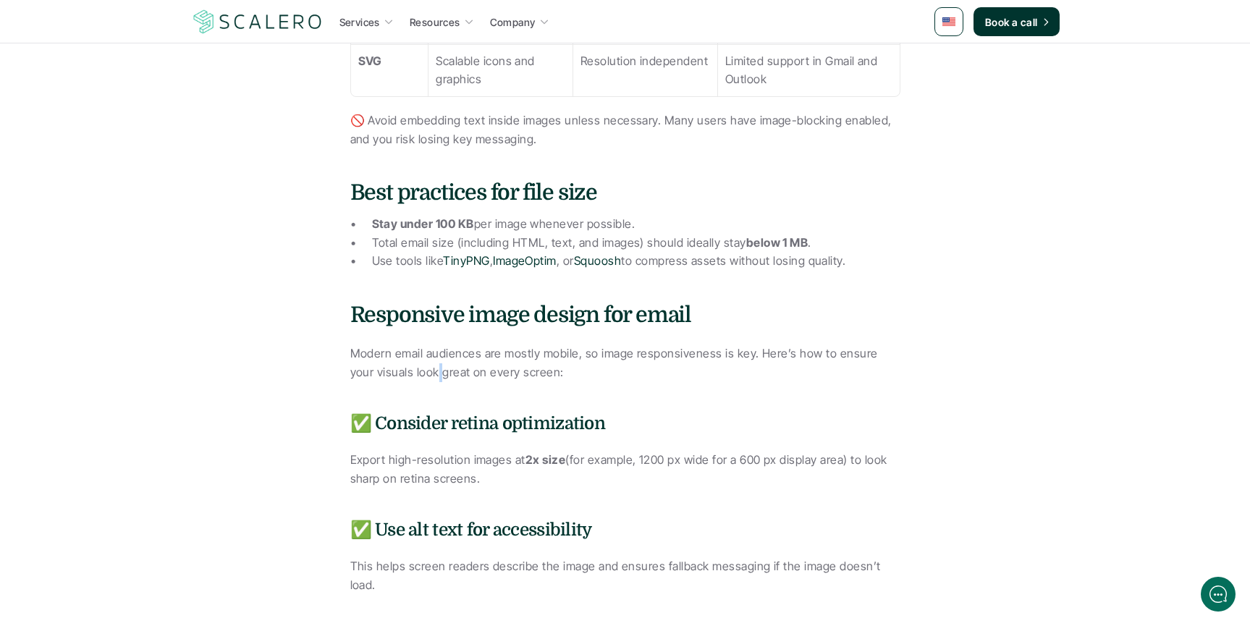
click at [409, 367] on p "Modern email audiences are mostly mobile, so image responsiveness is key. Here’…" at bounding box center [625, 363] width 550 height 37
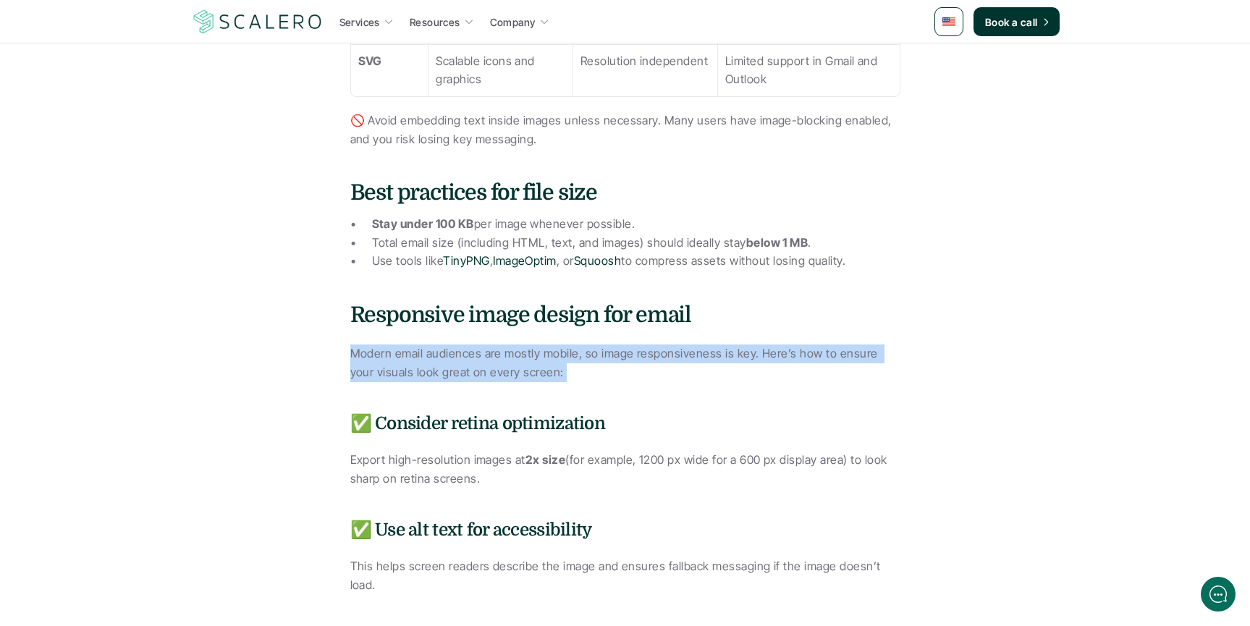
click at [409, 367] on p "Modern email audiences are mostly mobile, so image responsiveness is key. Here’…" at bounding box center [625, 363] width 550 height 37
click at [457, 368] on p "Modern email audiences are mostly mobile, so image responsiveness is key. Here’…" at bounding box center [625, 363] width 550 height 37
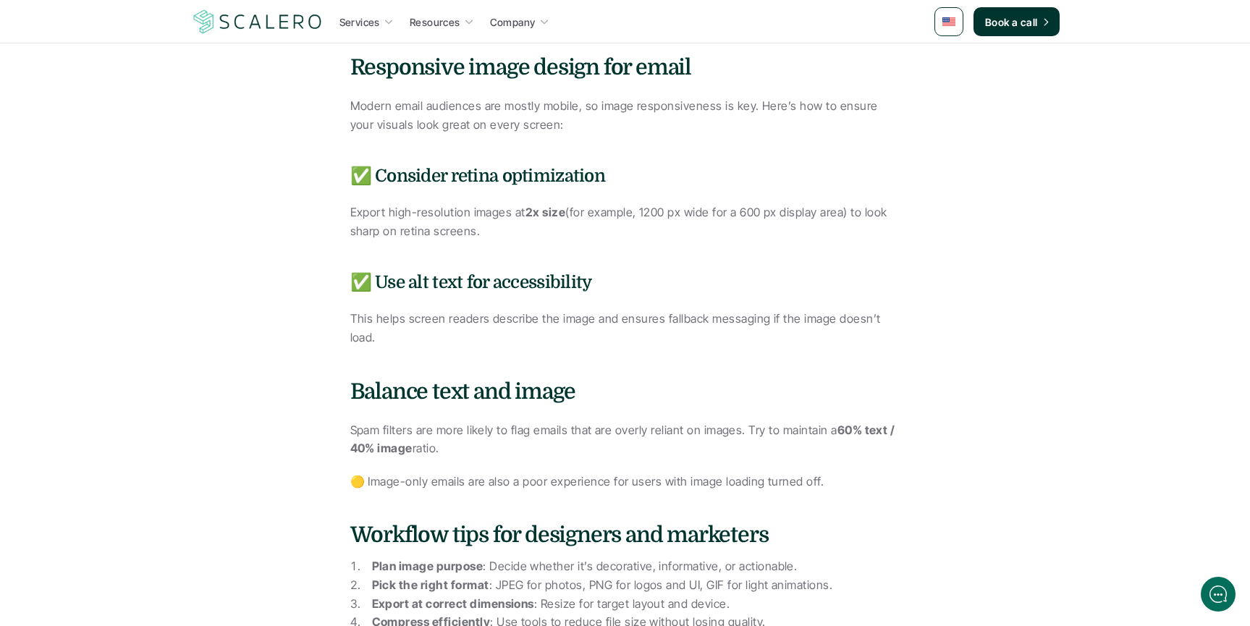
scroll to position [1880, 0]
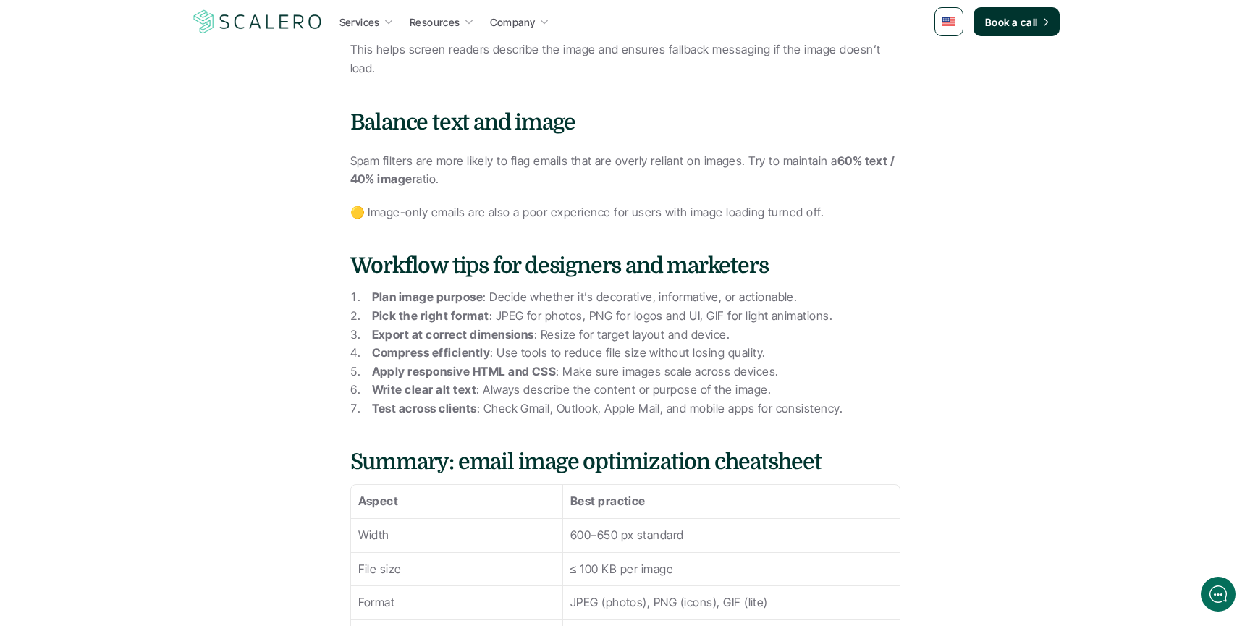
scroll to position [2150, 0]
click at [562, 399] on p "Test across clients : Check Gmail, Outlook, Apple Mail, and mobile apps for con…" at bounding box center [636, 408] width 529 height 19
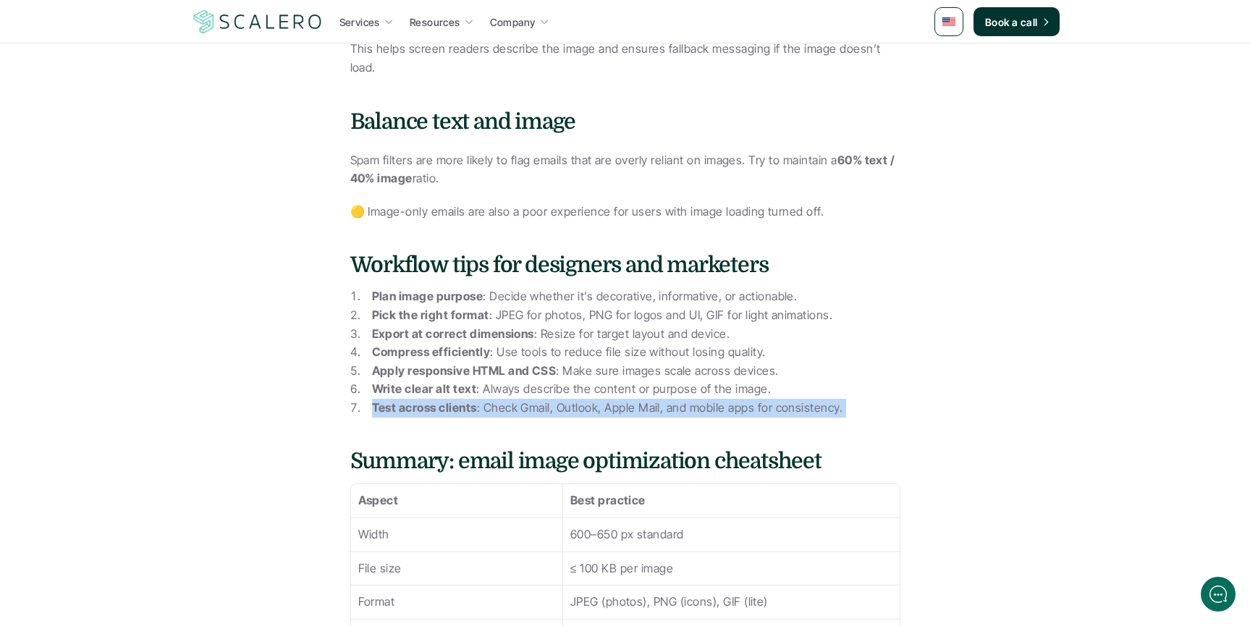
drag, startPoint x: 562, startPoint y: 392, endPoint x: 579, endPoint y: 392, distance: 16.7
click at [562, 399] on p "Test across clients : Check Gmail, Outlook, Apple Mail, and mobile apps for con…" at bounding box center [636, 408] width 529 height 19
drag, startPoint x: 605, startPoint y: 390, endPoint x: 629, endPoint y: 408, distance: 29.5
click at [604, 399] on p "Test across clients : Check Gmail, Outlook, Apple Mail, and mobile apps for con…" at bounding box center [636, 408] width 529 height 19
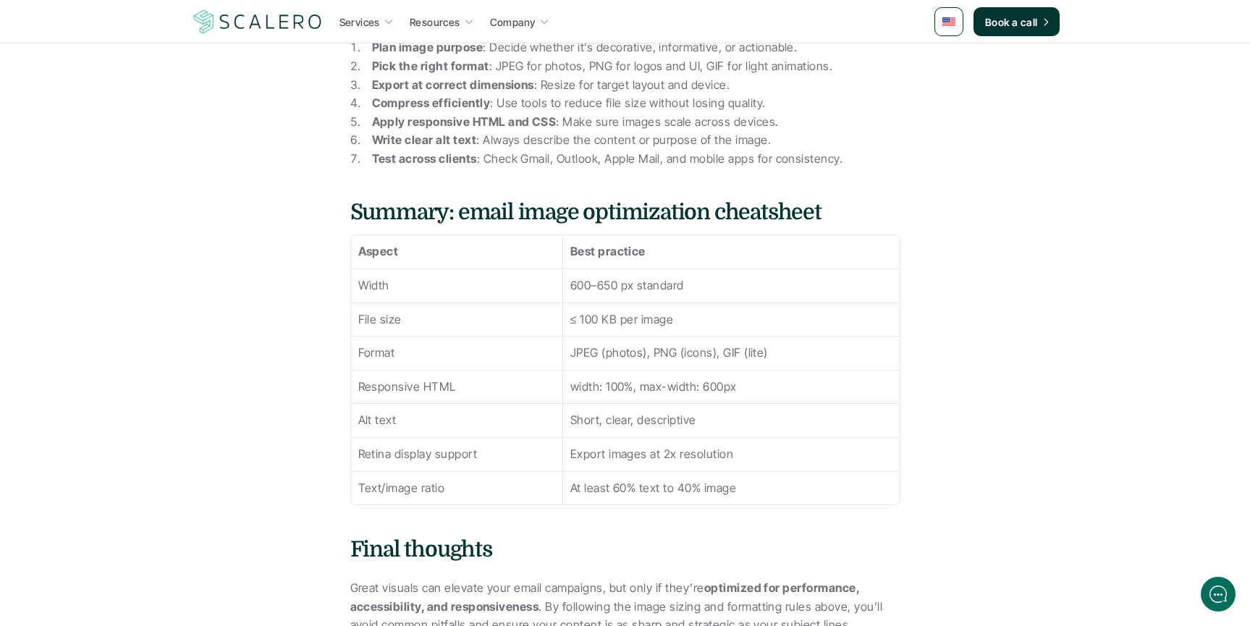
scroll to position [2429, 0]
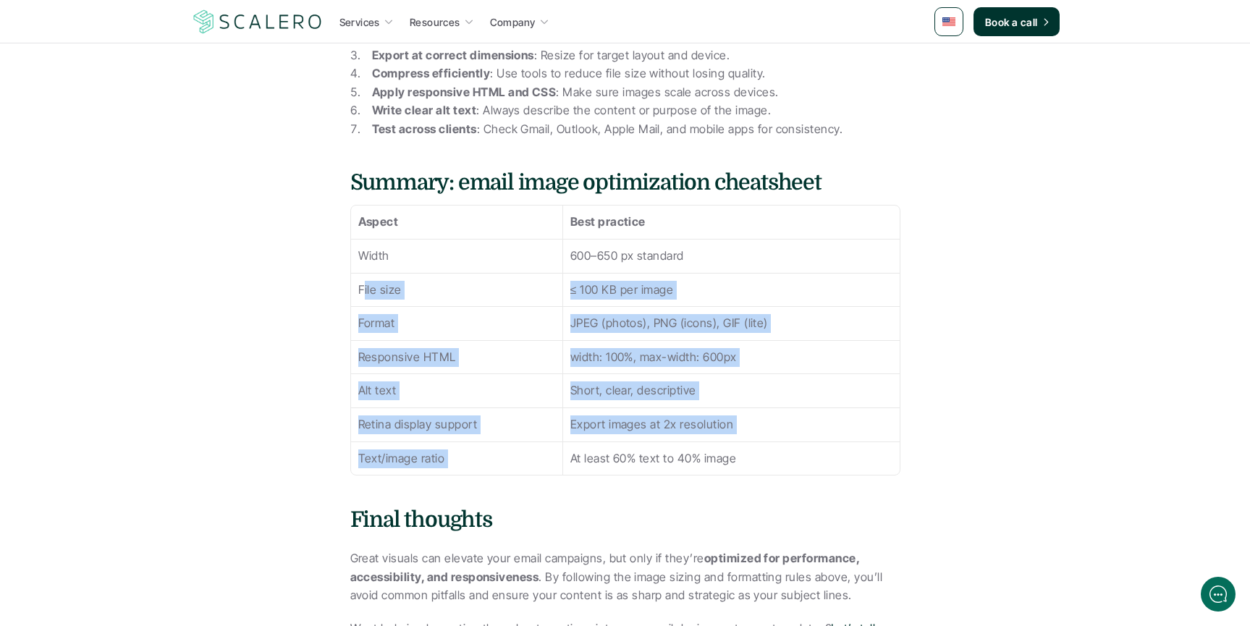
drag, startPoint x: 361, startPoint y: 270, endPoint x: 787, endPoint y: 416, distance: 450.2
click at [810, 425] on tbody "Aspect Best practice Width 600–650 px standard File size ≤ 100 KB per image For…" at bounding box center [625, 340] width 549 height 269
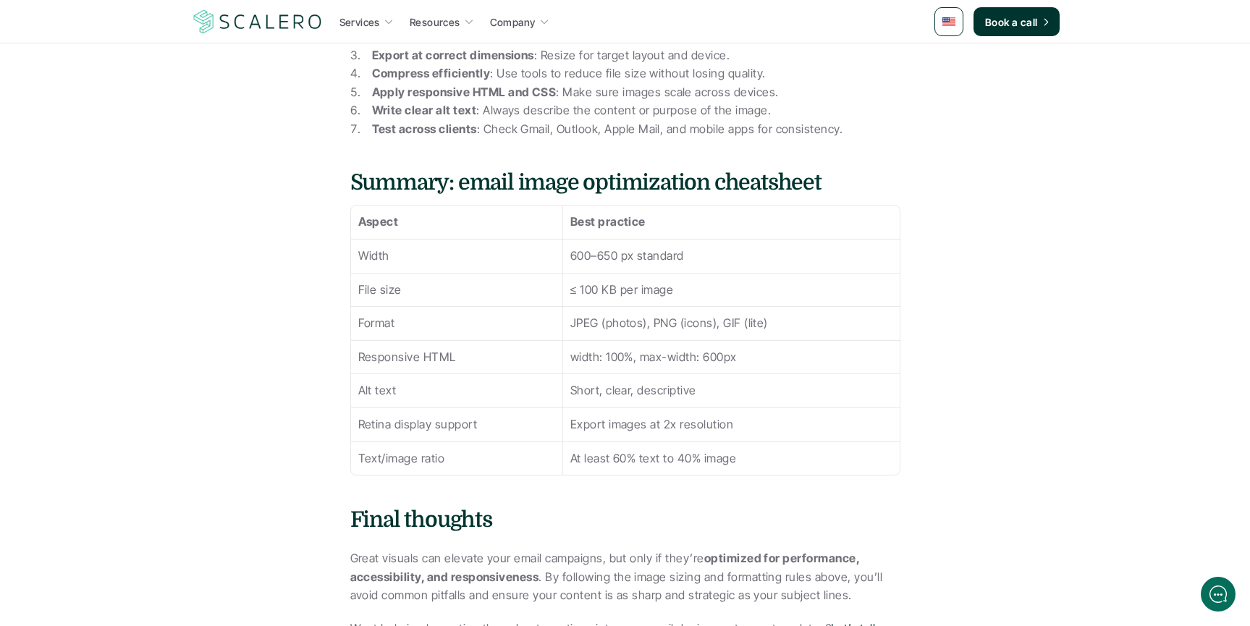
click at [773, 416] on p "Export images at 2x resolution" at bounding box center [732, 425] width 322 height 19
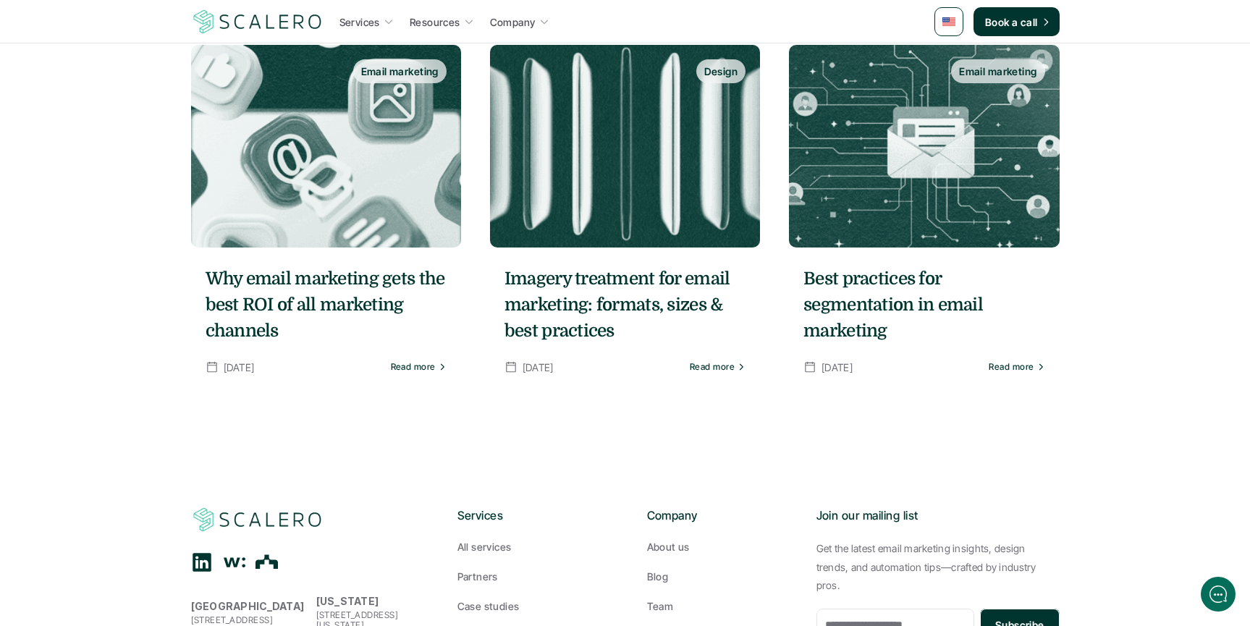
scroll to position [3411, 0]
